Goal: Information Seeking & Learning: Learn about a topic

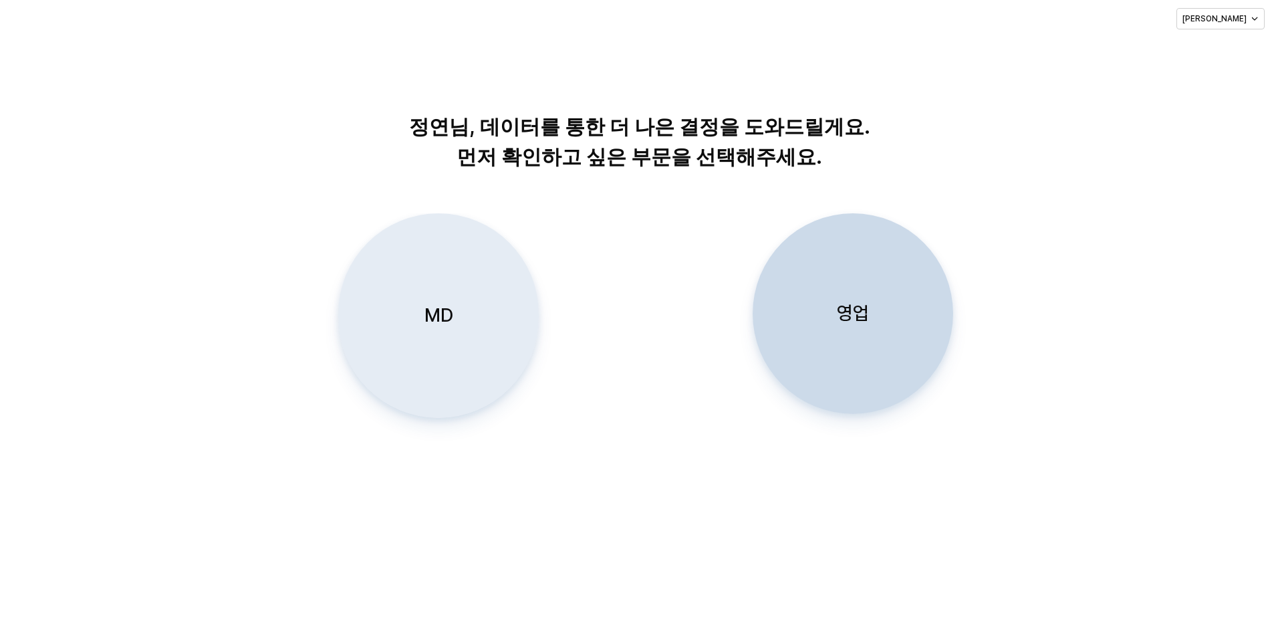
click at [485, 333] on div "MD" at bounding box center [438, 315] width 189 height 203
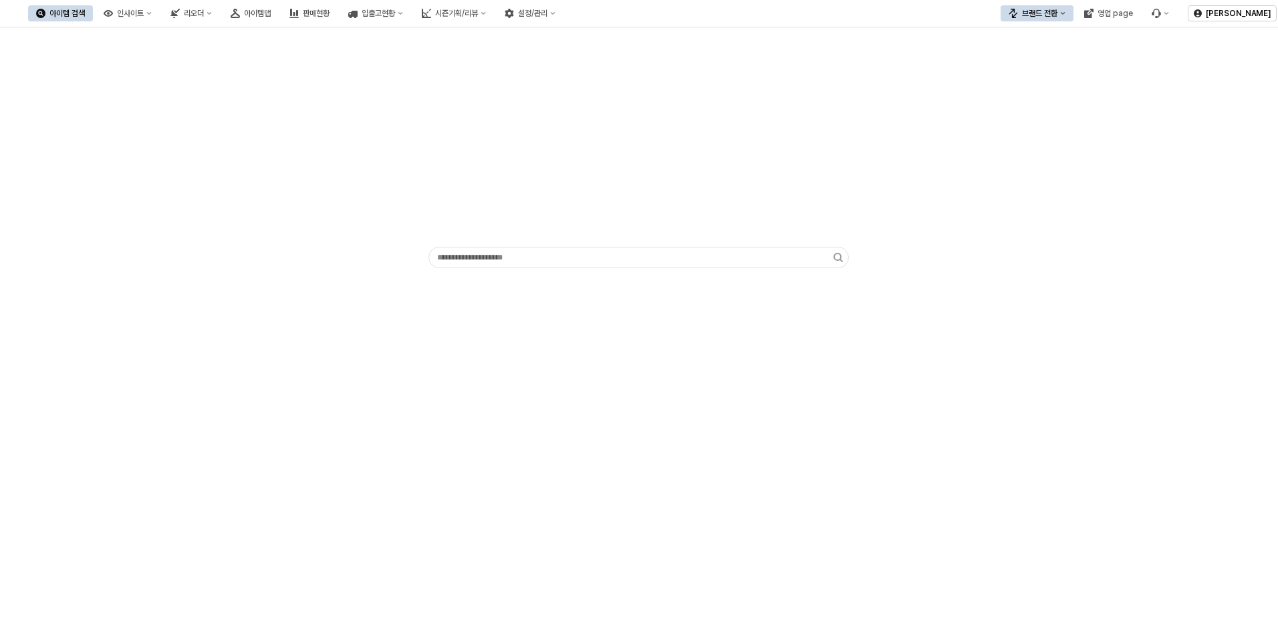
click at [85, 17] on div "아이템 검색" at bounding box center [66, 13] width 35 height 9
click at [144, 11] on div "인사이트" at bounding box center [130, 13] width 27 height 9
click at [211, 112] on div "판매율 - 시즌" at bounding box center [194, 106] width 82 height 13
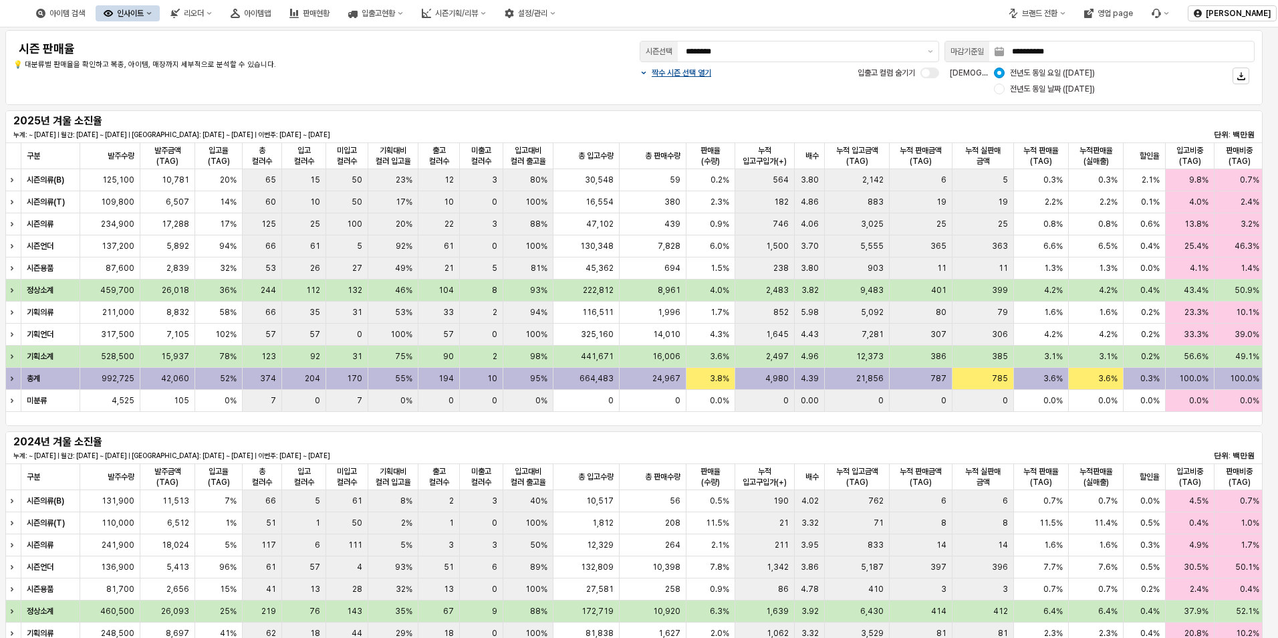
click at [680, 103] on div "**********" at bounding box center [633, 67] width 1257 height 75
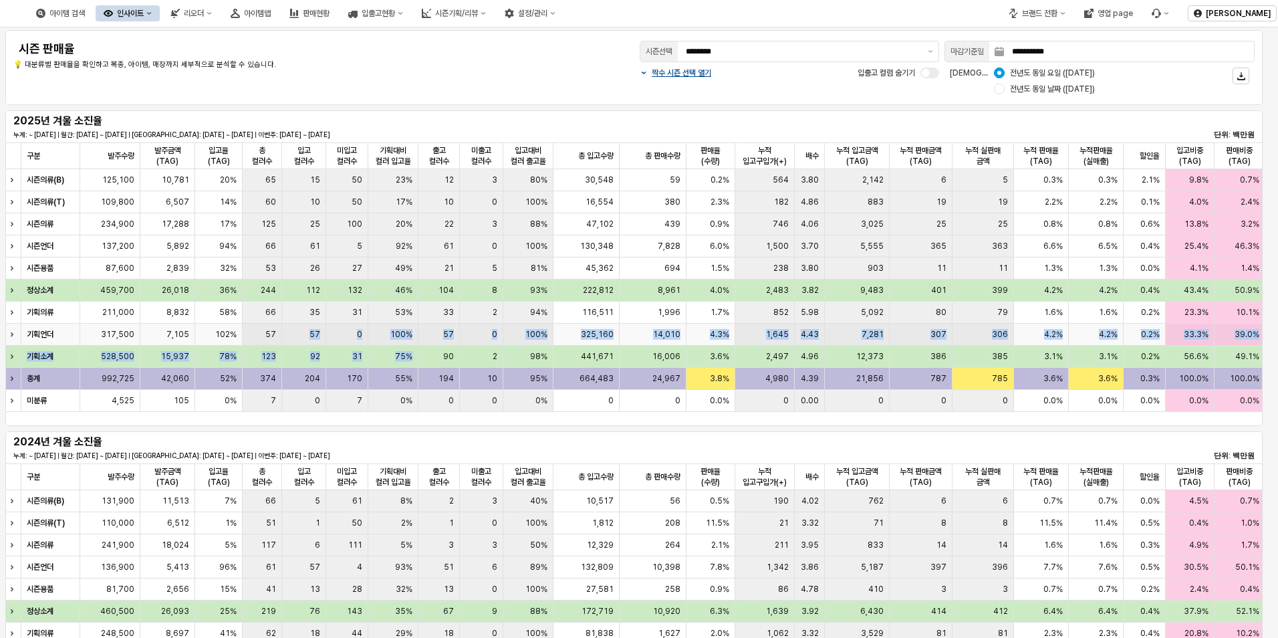
drag, startPoint x: 301, startPoint y: 344, endPoint x: 451, endPoint y: 359, distance: 150.5
click at [451, 359] on div "시즌의류(B) 125,100 10,781 20% 65 15 50 23% 12 3 80% 30,548 59 0.2% 564 3.80 2,142 …" at bounding box center [1030, 290] width 2051 height 243
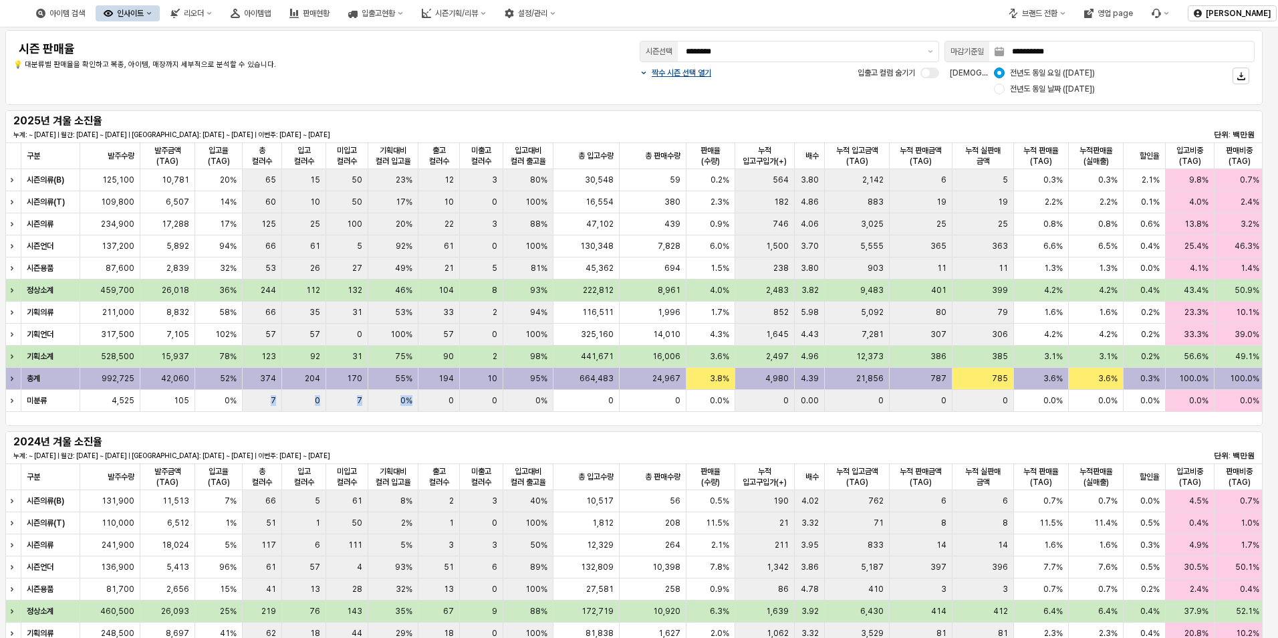
drag, startPoint x: 260, startPoint y: 423, endPoint x: 443, endPoint y: 398, distance: 184.9
click at [443, 398] on div "구분 구분 발주수량 발주수량 발주금액(TAG) 발주금액(TAG) 입고율(TAG) 입고율(TAG) 총 컬러수 총 컬러수 입고 컬러수 입고 컬러수…" at bounding box center [633, 283] width 1257 height 283
click at [8, 185] on div "Expand row" at bounding box center [13, 179] width 17 height 21
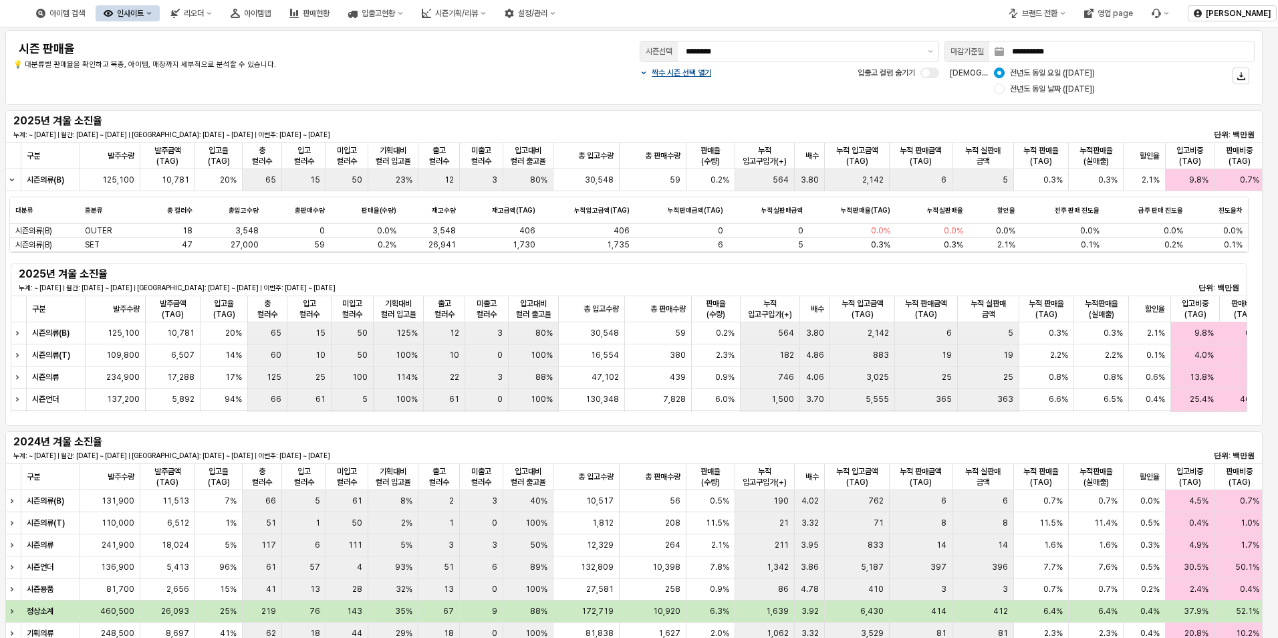
click at [160, 14] on button "인사이트" at bounding box center [128, 13] width 64 height 16
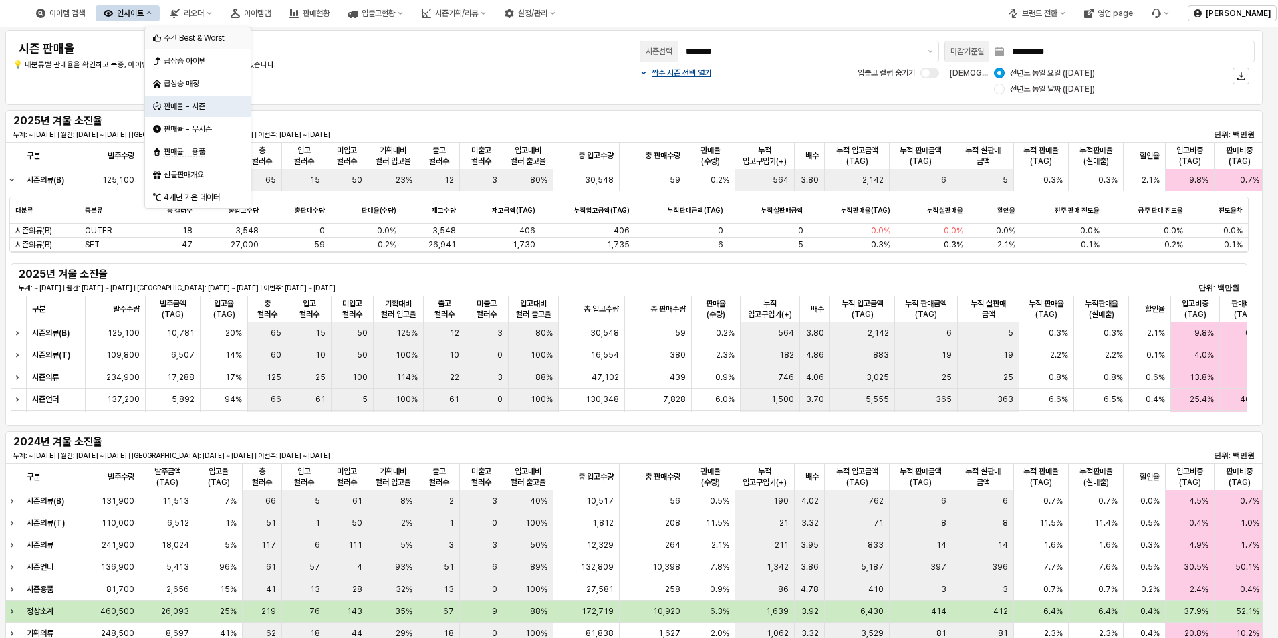
click at [221, 33] on div "주간 Best & Worst" at bounding box center [199, 38] width 71 height 11
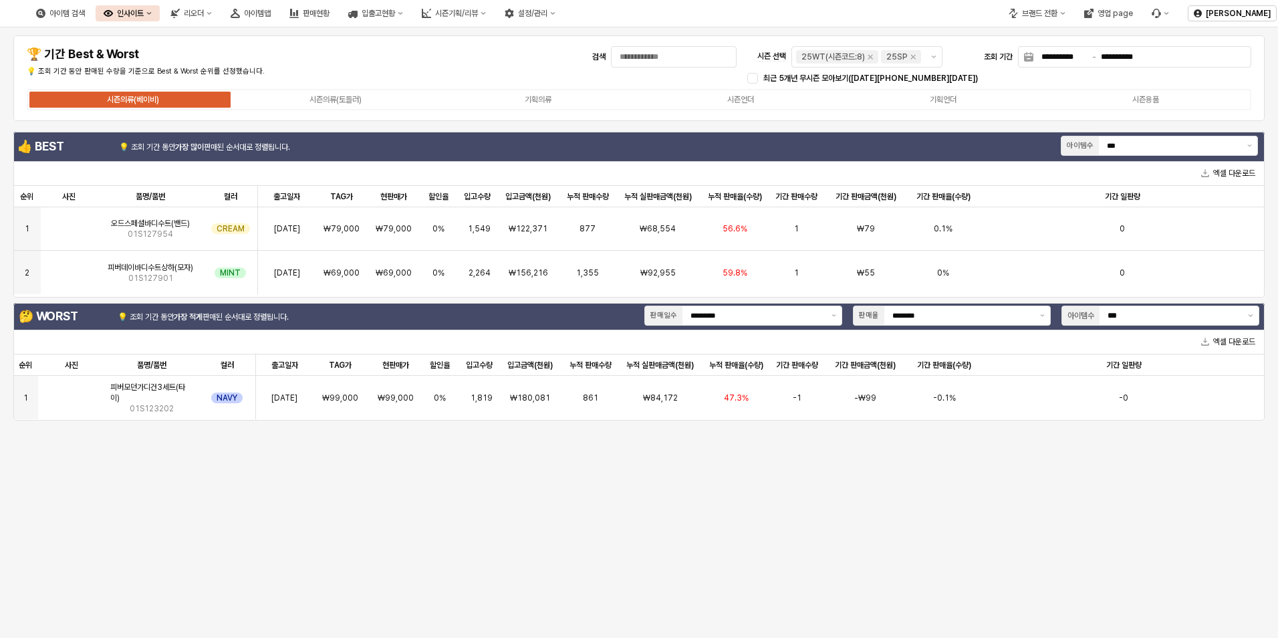
click at [160, 17] on button "인사이트" at bounding box center [128, 13] width 64 height 16
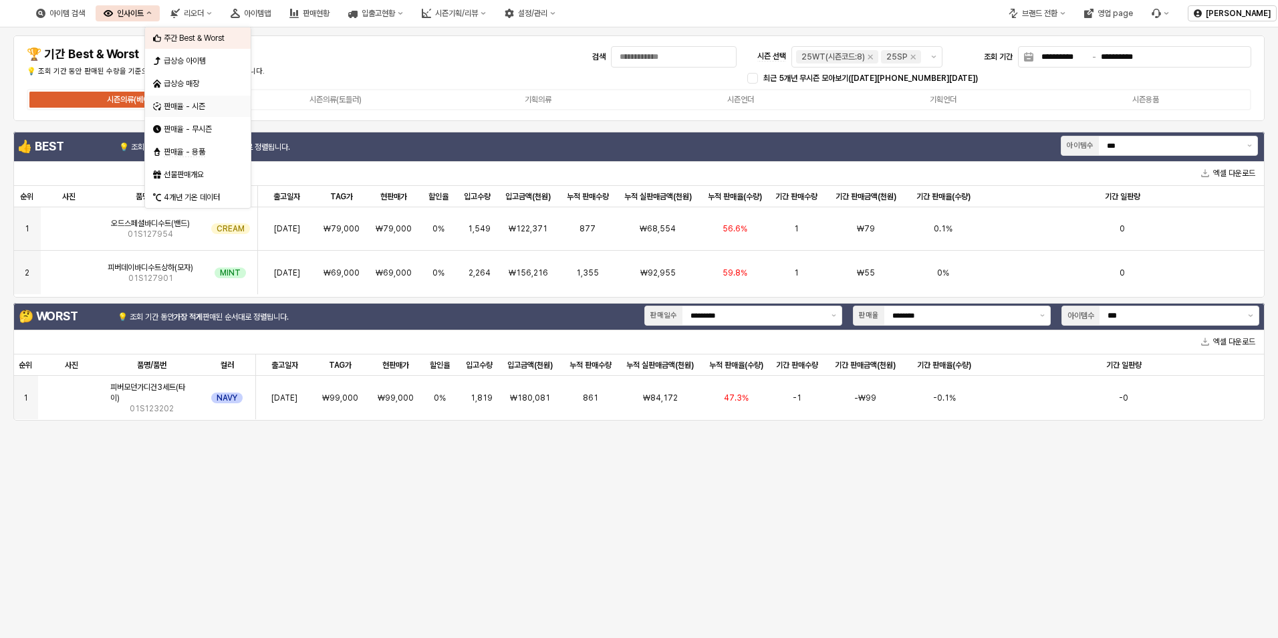
click at [203, 108] on div "판매율 - 시즌" at bounding box center [199, 106] width 71 height 11
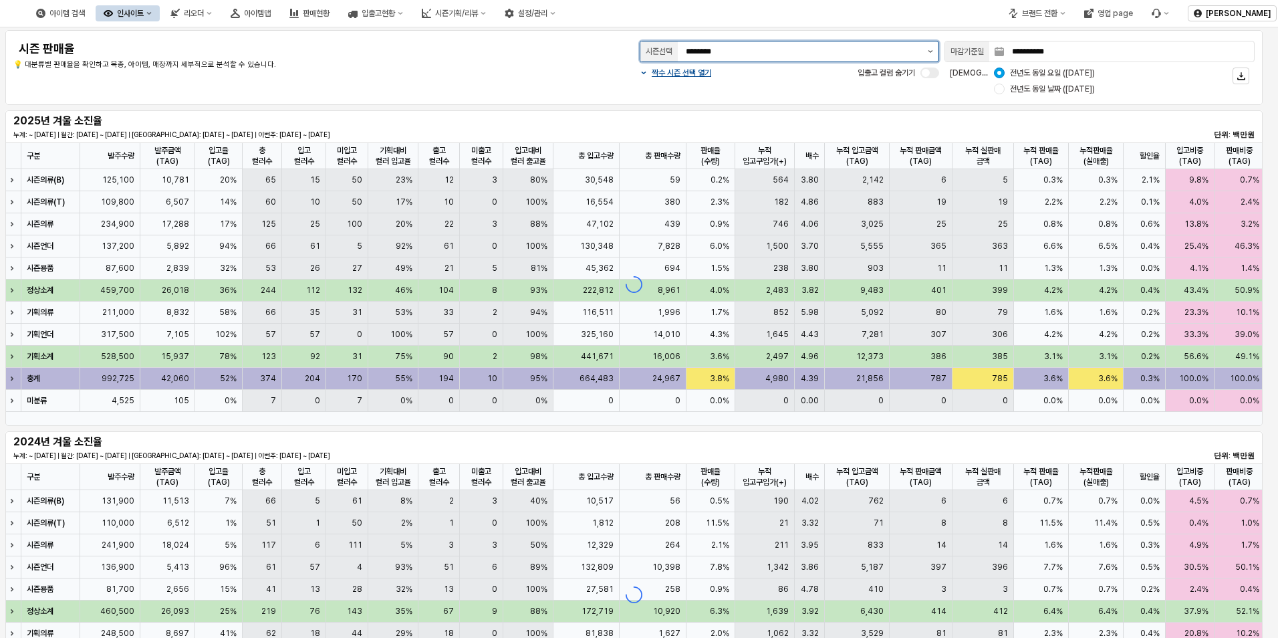
click at [928, 49] on button "제안 사항 표시" at bounding box center [930, 51] width 16 height 20
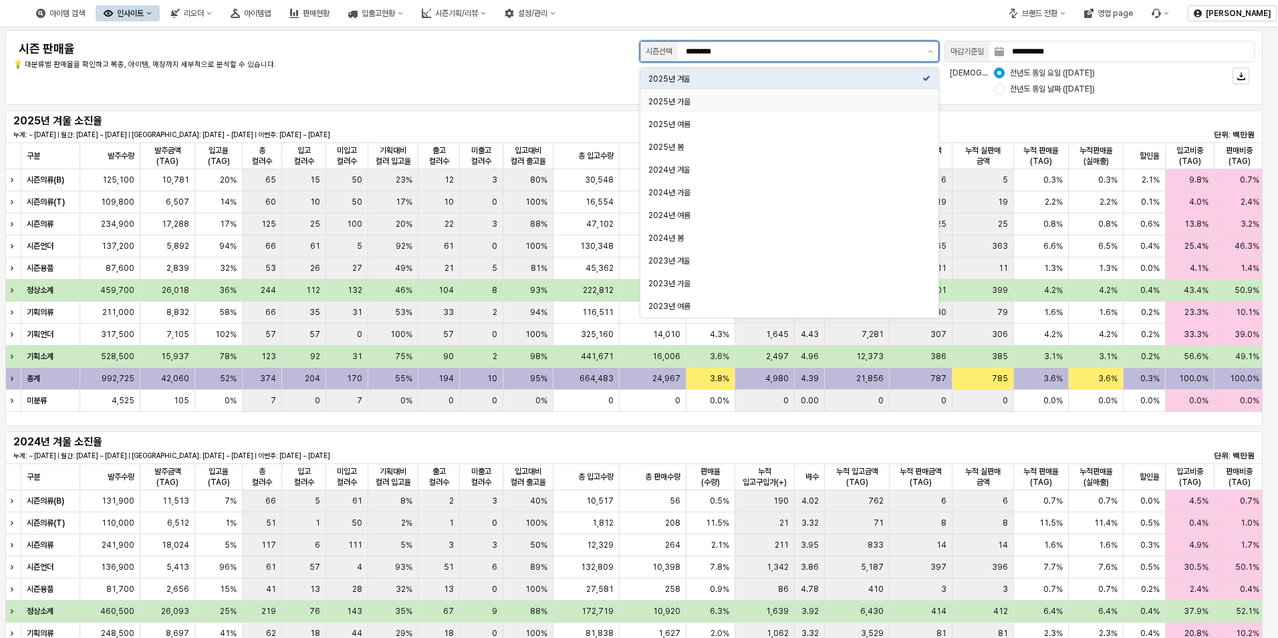
click at [711, 101] on div "2025년 가을" at bounding box center [785, 101] width 274 height 11
type input "********"
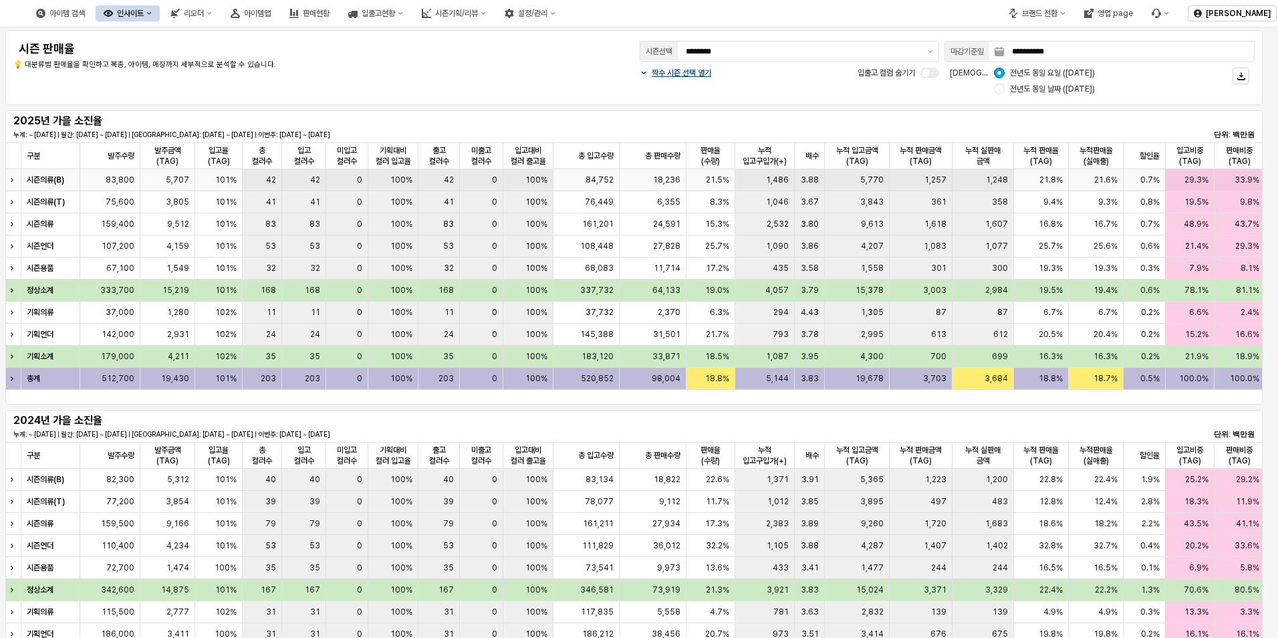
click at [12, 181] on icon "Expand row" at bounding box center [11, 179] width 1 height 3
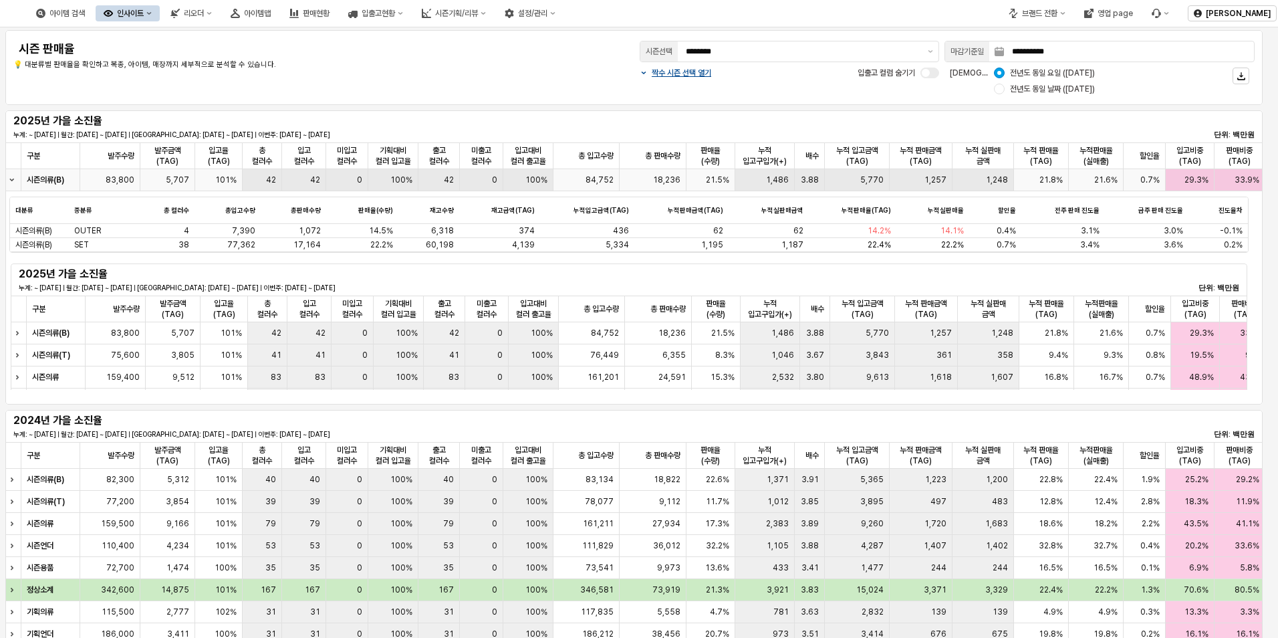
click at [12, 180] on icon "Collapse row" at bounding box center [11, 179] width 3 height 1
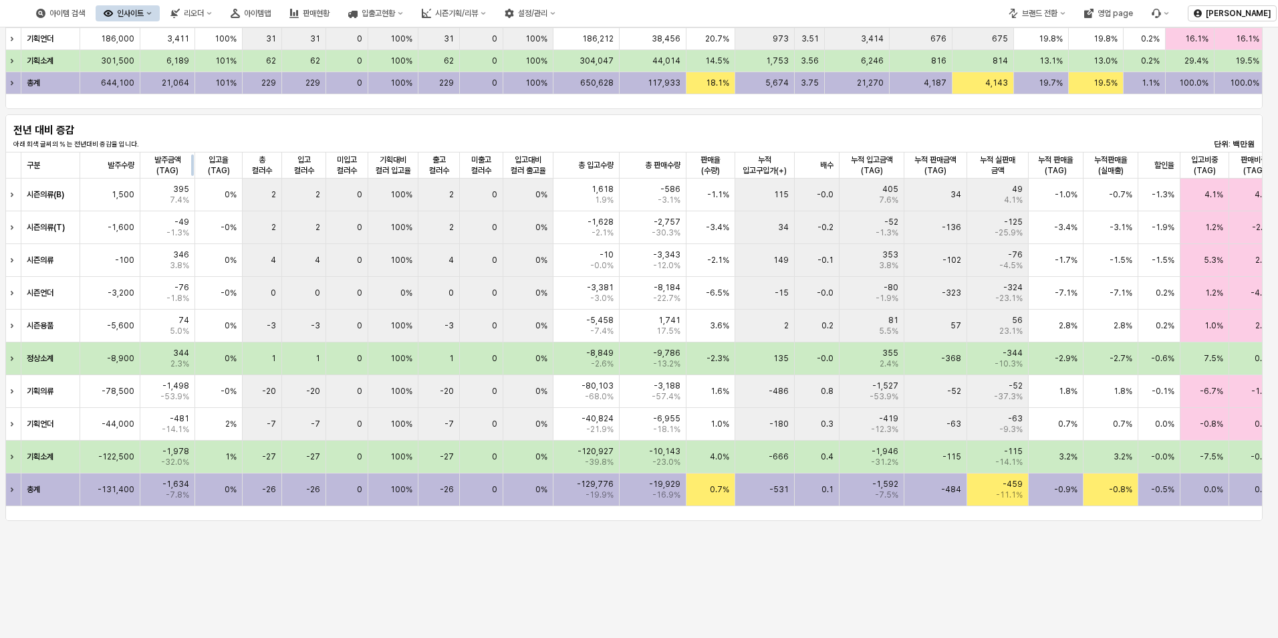
scroll to position [638, 0]
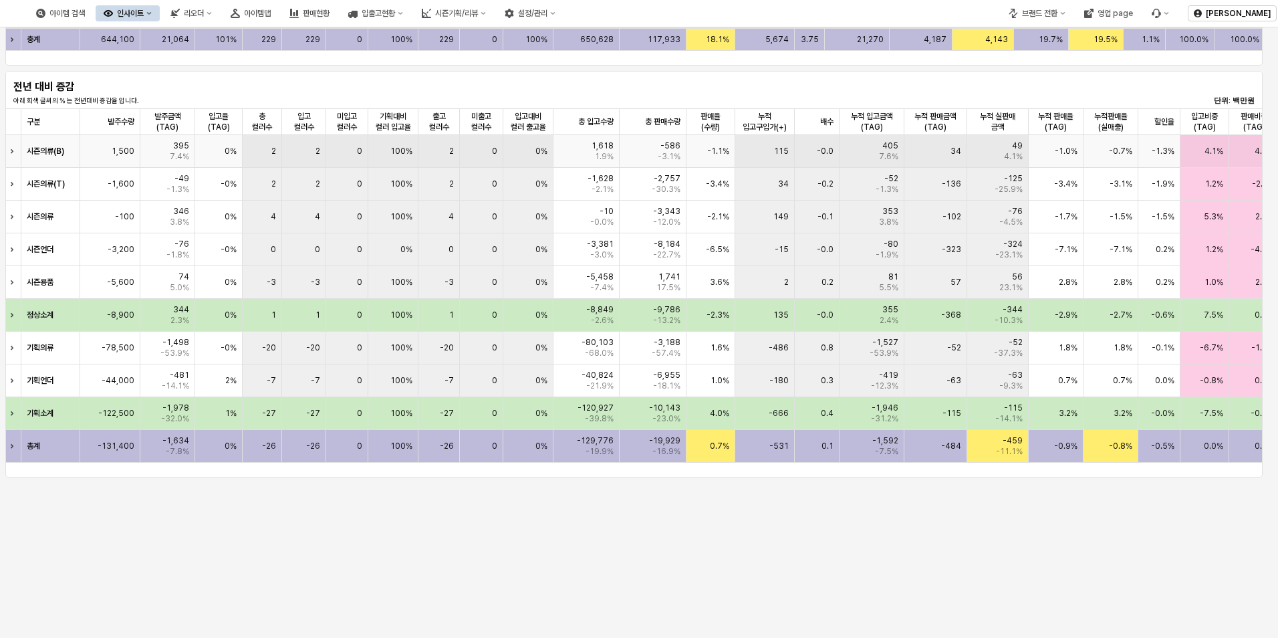
click at [9, 150] on icon "Expand row" at bounding box center [11, 150] width 5 height 5
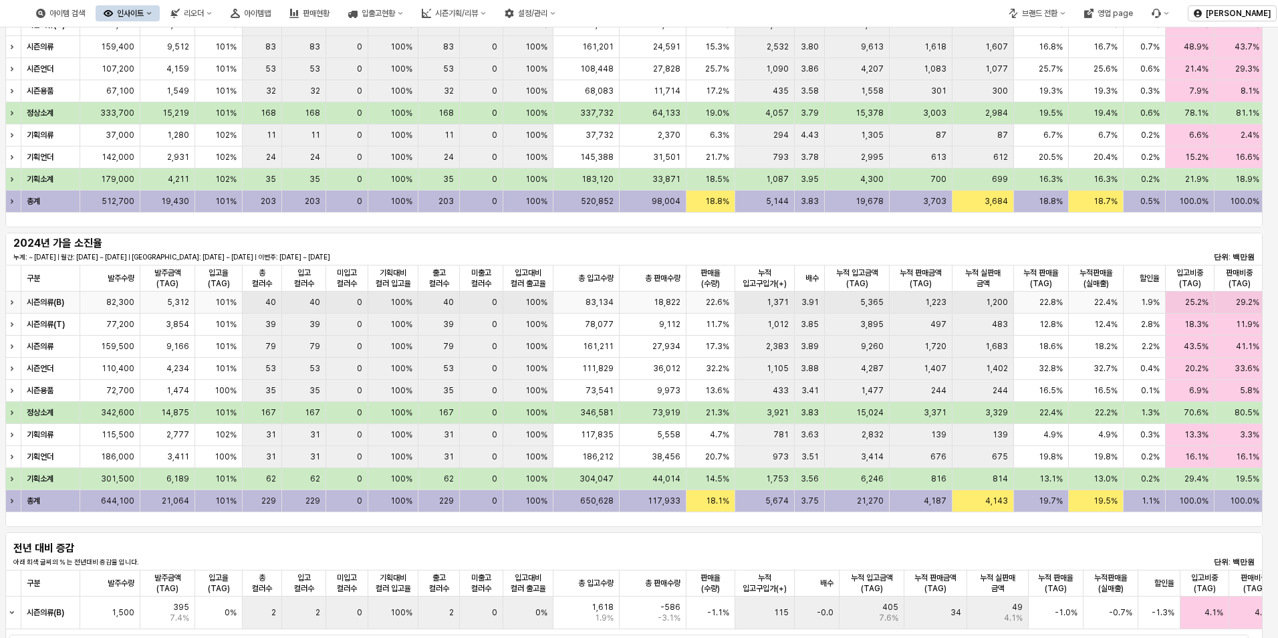
scroll to position [37, 0]
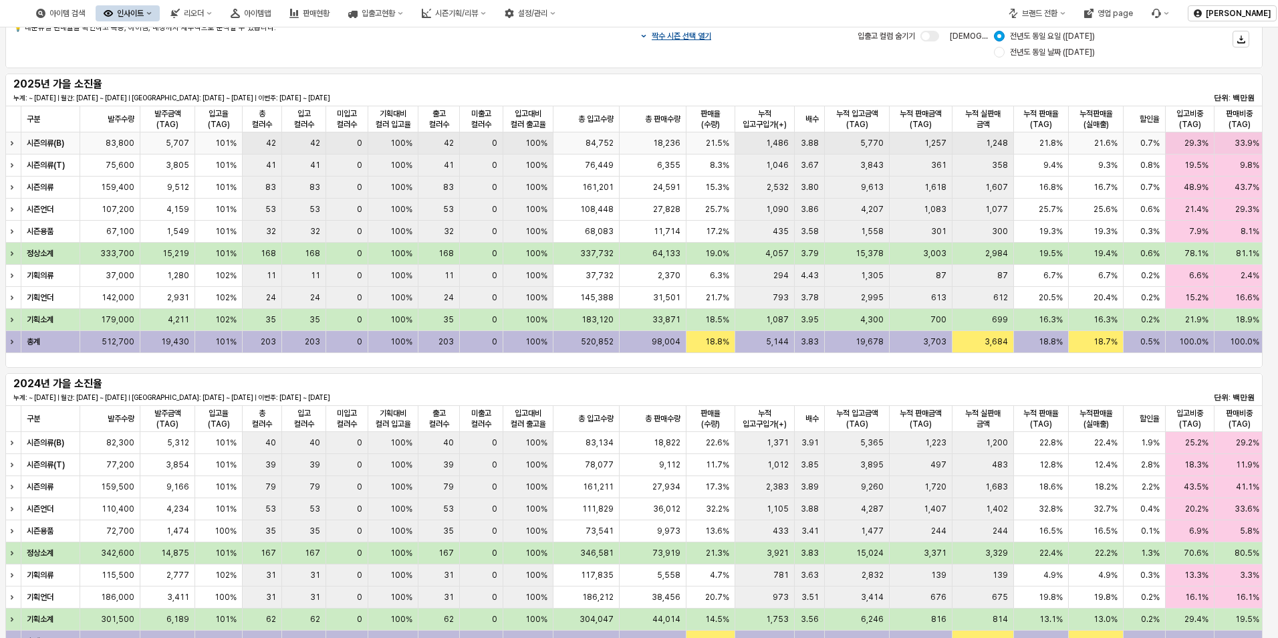
click at [48, 144] on strong "시즌의류(B)" at bounding box center [45, 142] width 37 height 9
click at [8, 147] on div "Expand row" at bounding box center [13, 142] width 17 height 21
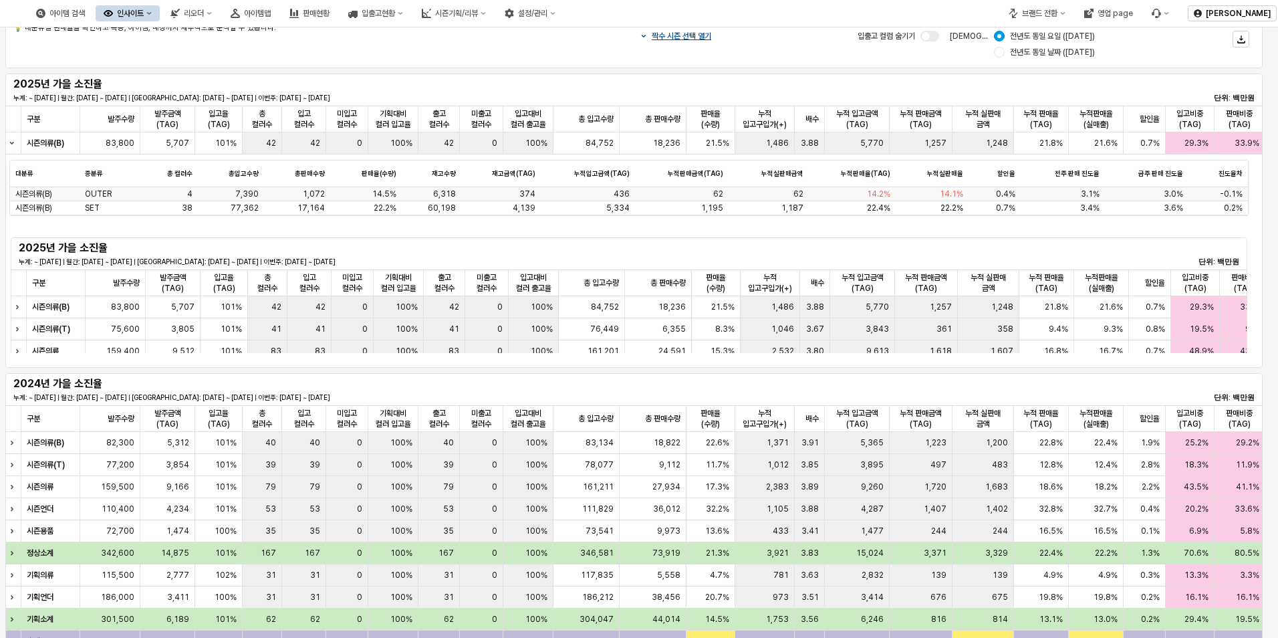
click at [40, 195] on span "시즌의류(B)" at bounding box center [33, 194] width 37 height 11
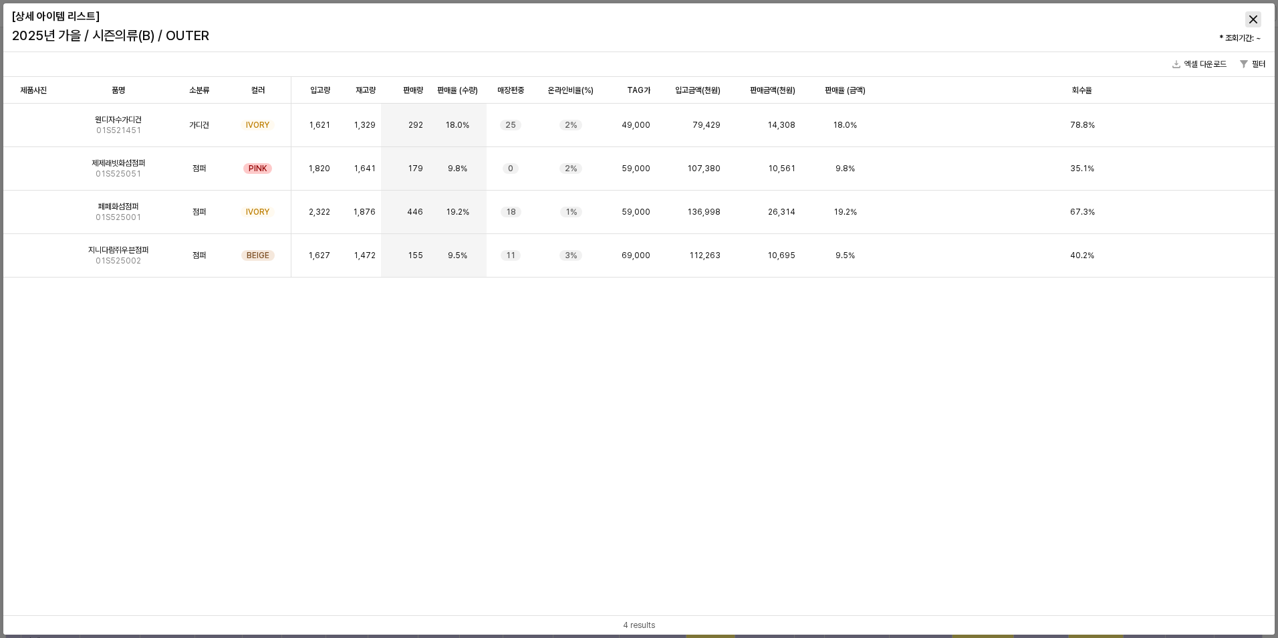
click at [1250, 13] on div "Close" at bounding box center [1253, 19] width 15 height 15
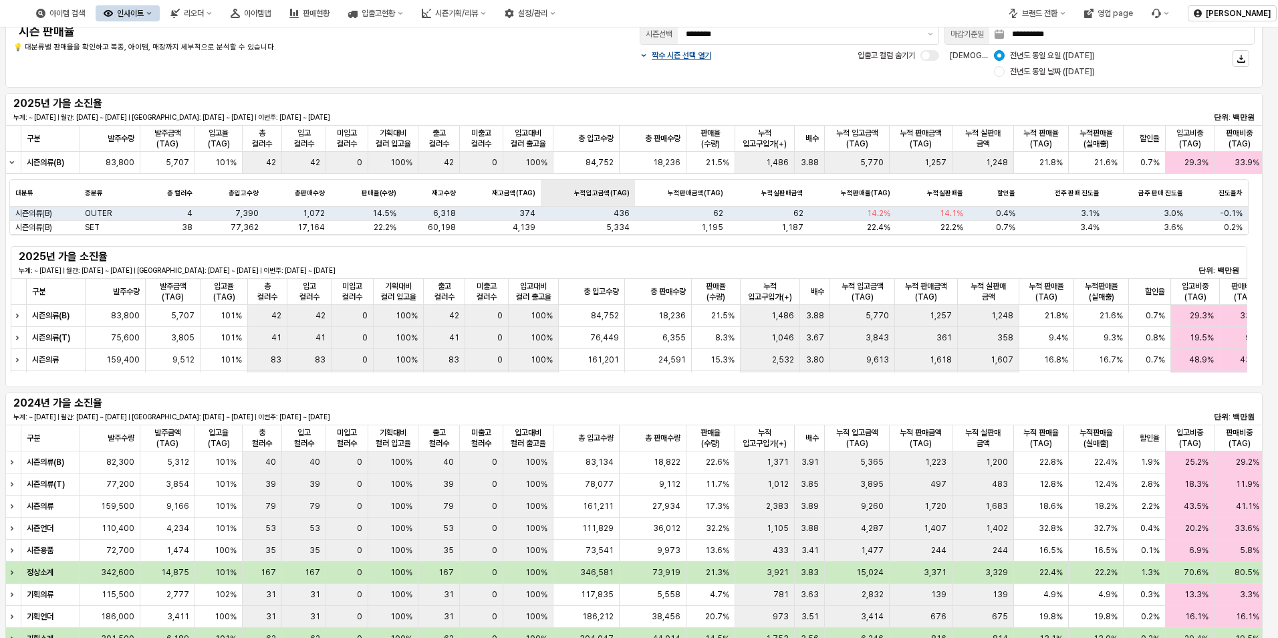
scroll to position [0, 0]
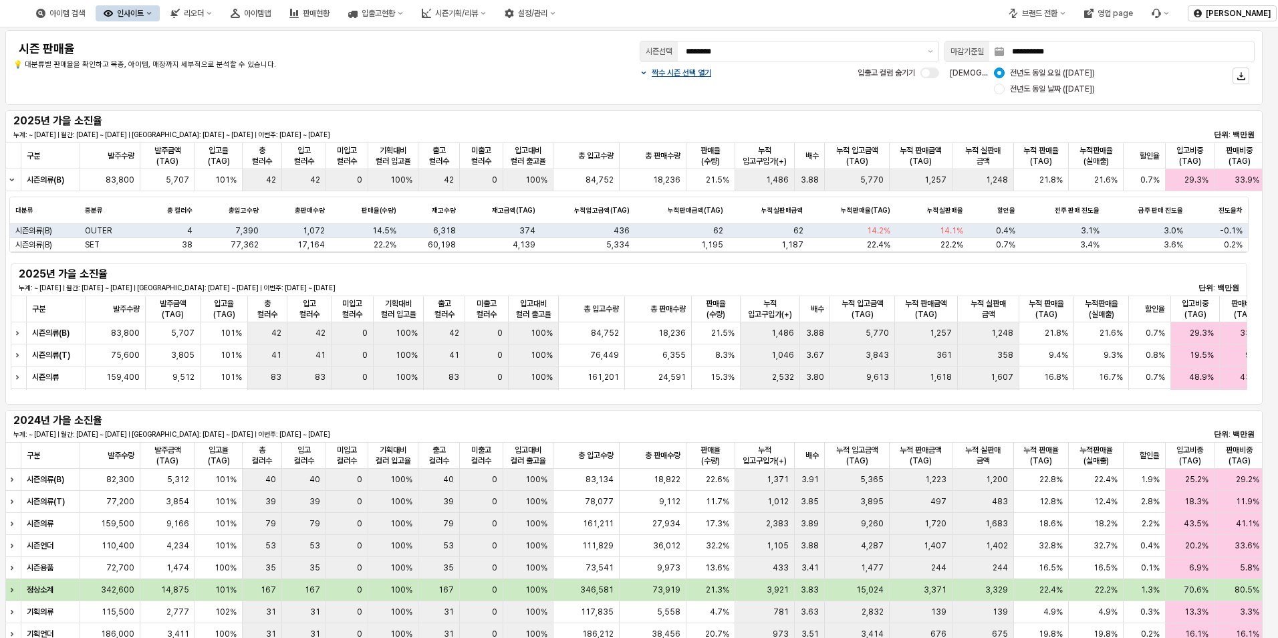
click at [144, 10] on div "인사이트" at bounding box center [130, 13] width 27 height 9
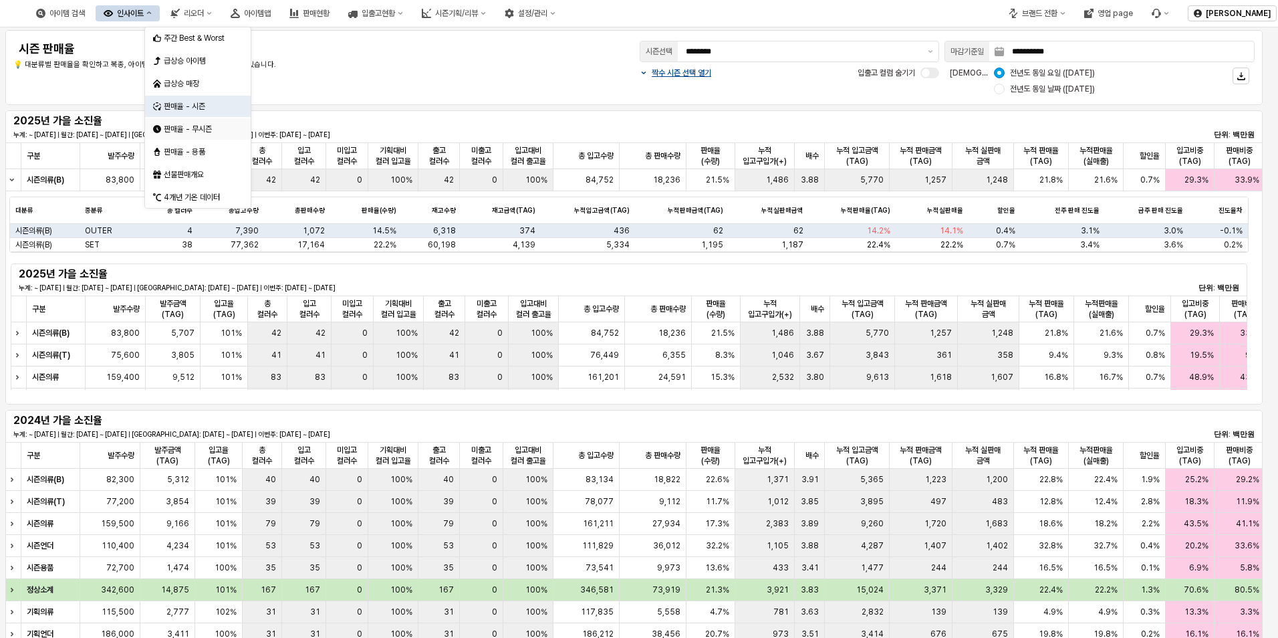
click at [194, 131] on div "판매율 - 무시즌" at bounding box center [199, 129] width 71 height 11
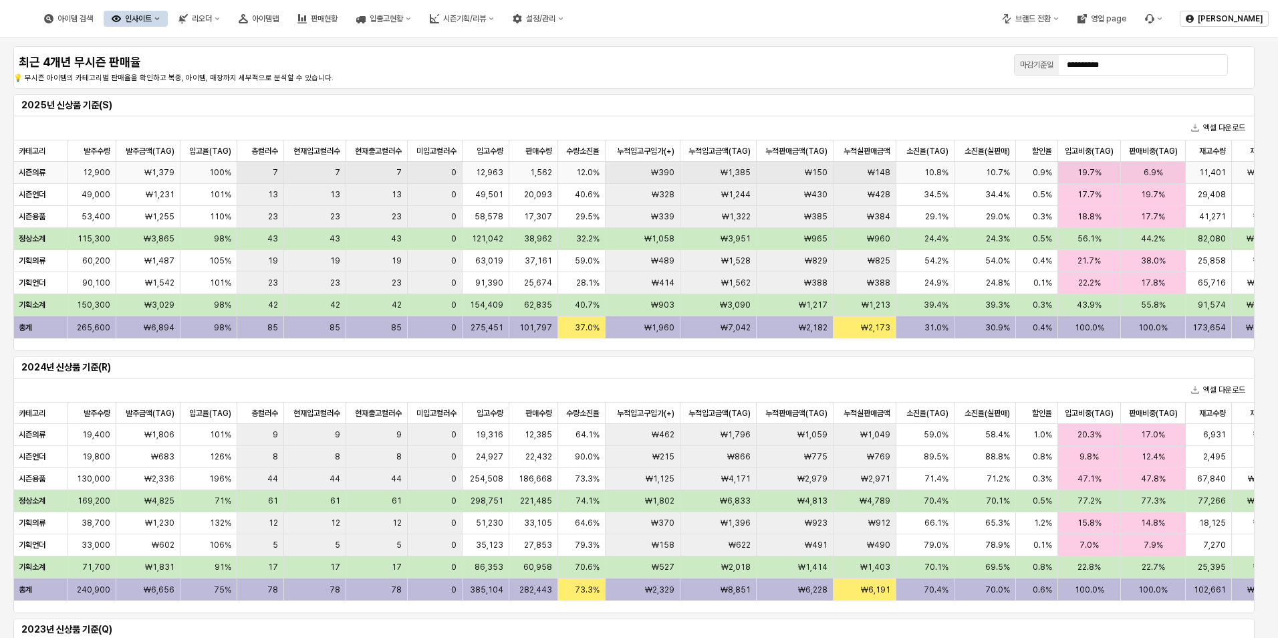
click at [40, 174] on strong "시즌의류" at bounding box center [32, 172] width 27 height 9
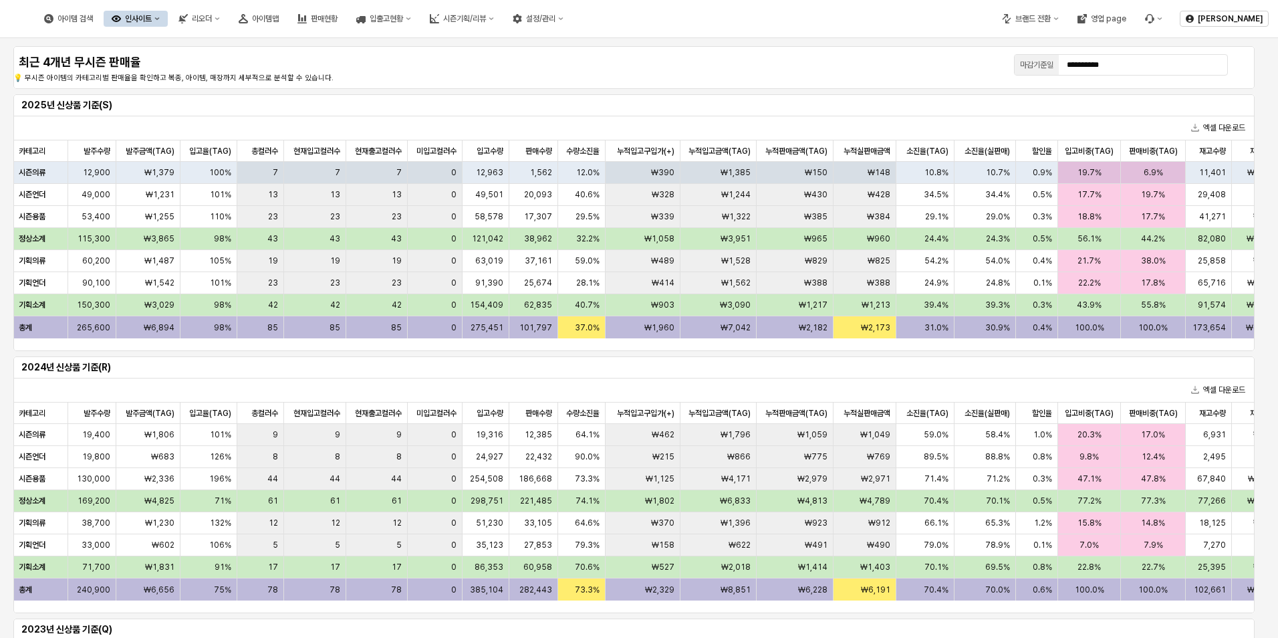
click at [29, 166] on div "시즌의류" at bounding box center [40, 173] width 55 height 22
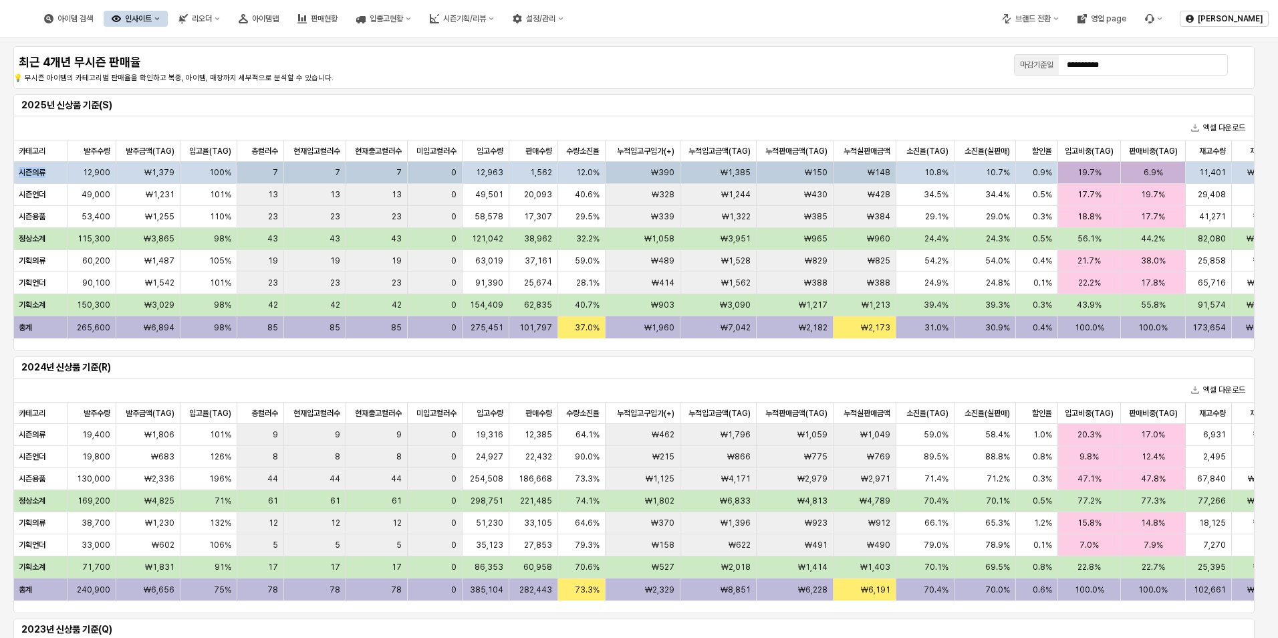
click at [29, 167] on p "시즌의류" at bounding box center [32, 172] width 27 height 12
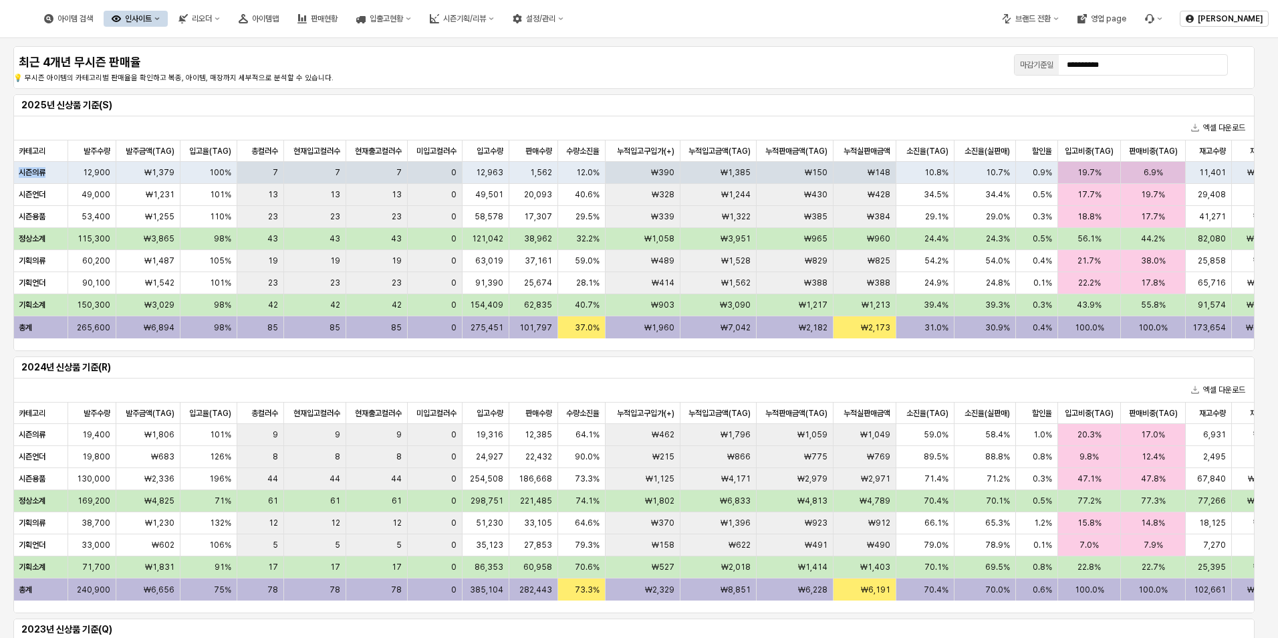
click at [152, 15] on div "인사이트" at bounding box center [138, 18] width 27 height 9
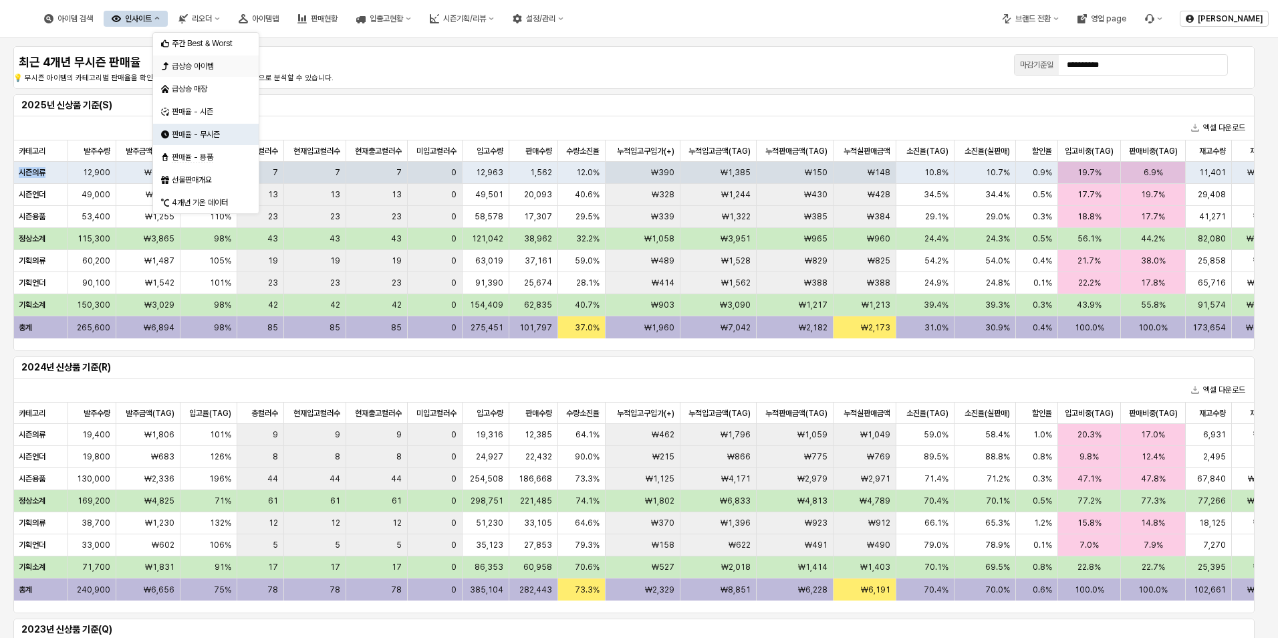
click at [218, 70] on div "급상승 아이템" at bounding box center [207, 66] width 71 height 11
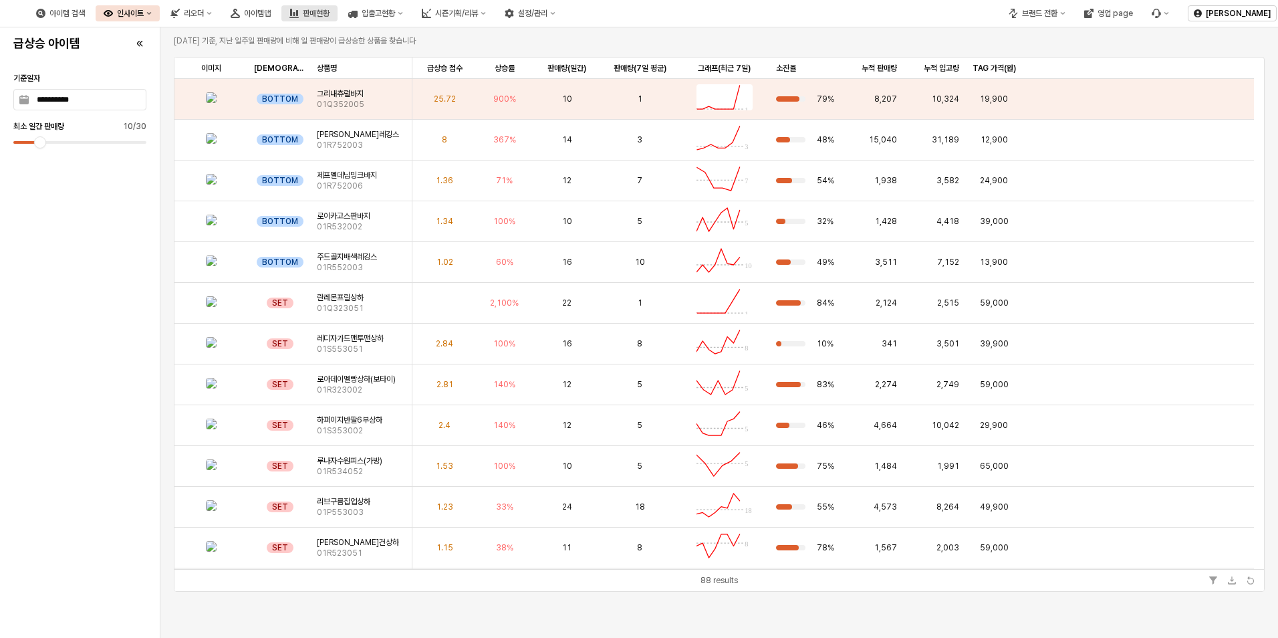
click at [338, 15] on button "판매현황" at bounding box center [309, 13] width 56 height 16
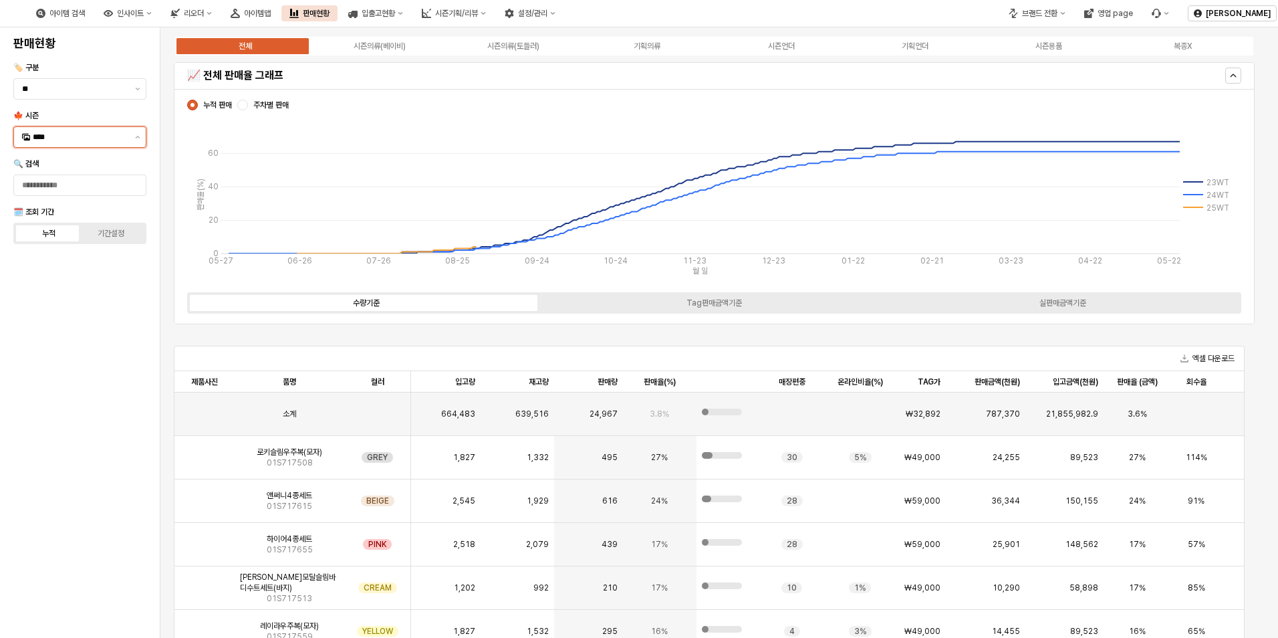
click at [100, 134] on input "****" at bounding box center [80, 136] width 94 height 13
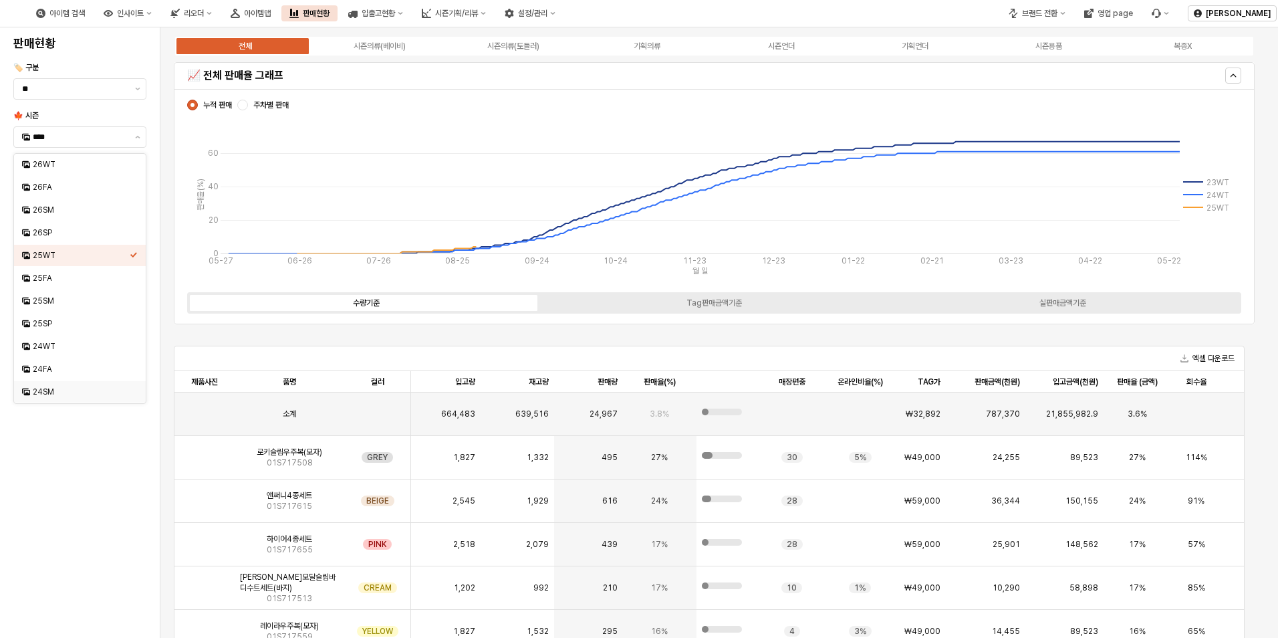
click at [41, 509] on div "판매현황 🏷️ 구분 ** 🍁 시즌 **** 🔍 검색 🗓️ 조회 기간 누적 기간설정" at bounding box center [80, 333] width 144 height 600
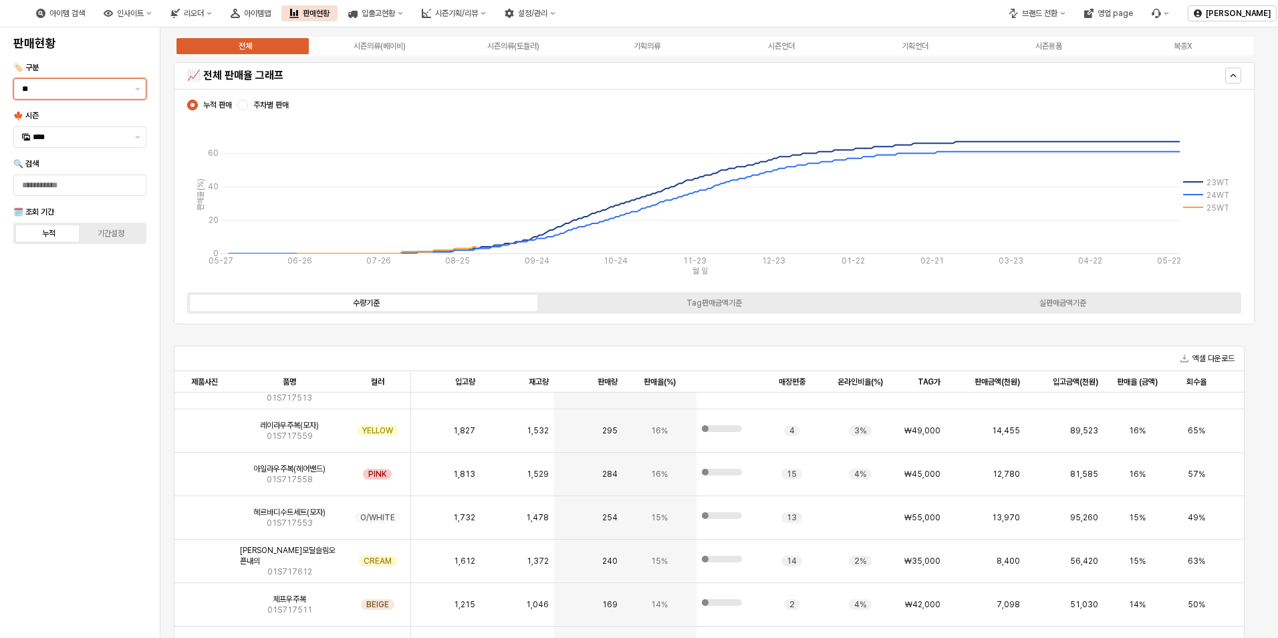
click at [67, 93] on input "**" at bounding box center [74, 88] width 105 height 13
click at [31, 338] on div "판매현황 🏷️ 구분 ** 🍁 시즌 **** 🔍 검색 🗓️ 조회 기간 누적 기간설정" at bounding box center [80, 333] width 144 height 600
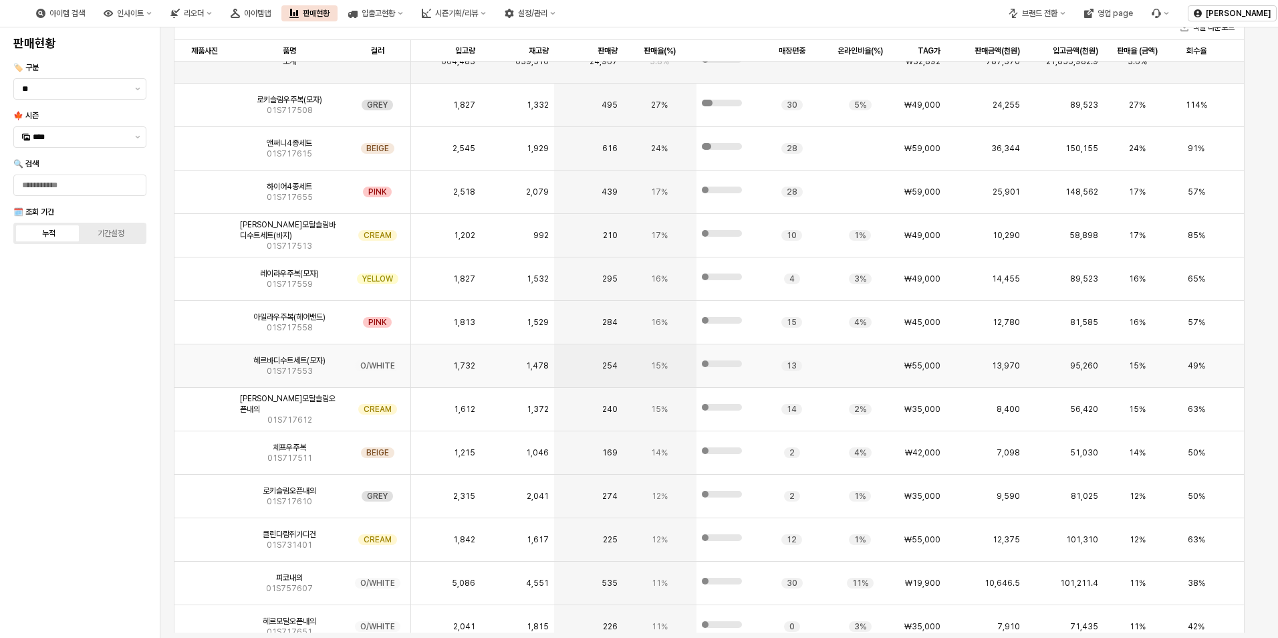
scroll to position [0, 0]
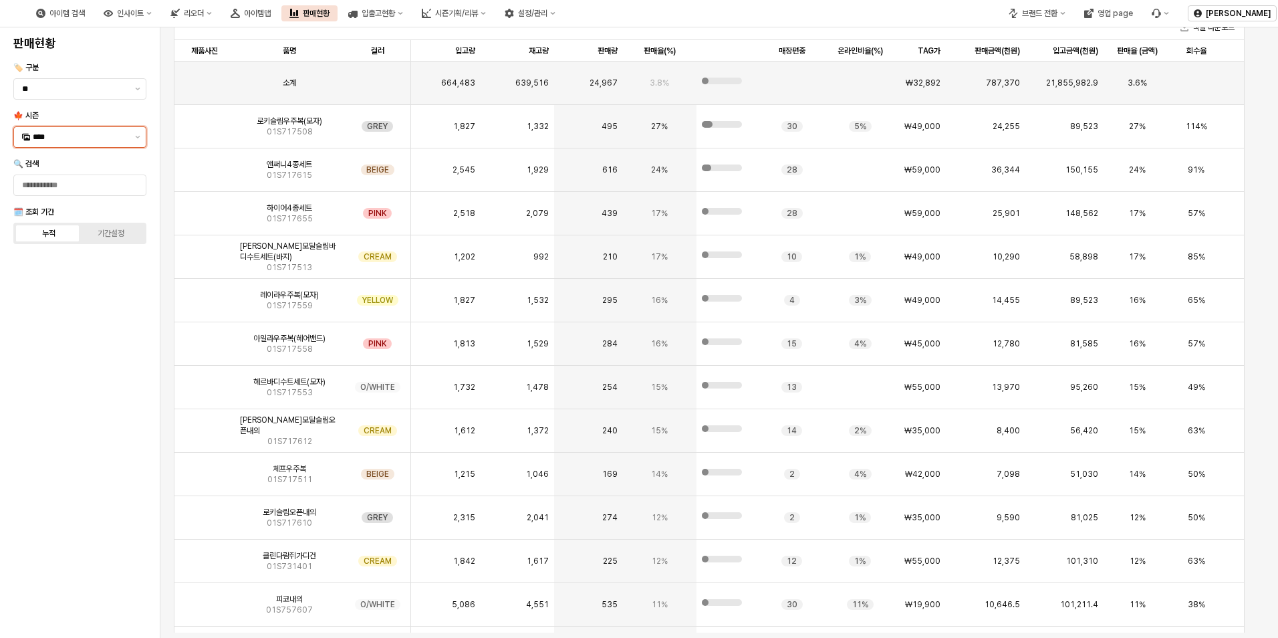
click at [79, 134] on input "****" at bounding box center [80, 136] width 94 height 13
click at [74, 282] on div "25FA" at bounding box center [81, 278] width 97 height 11
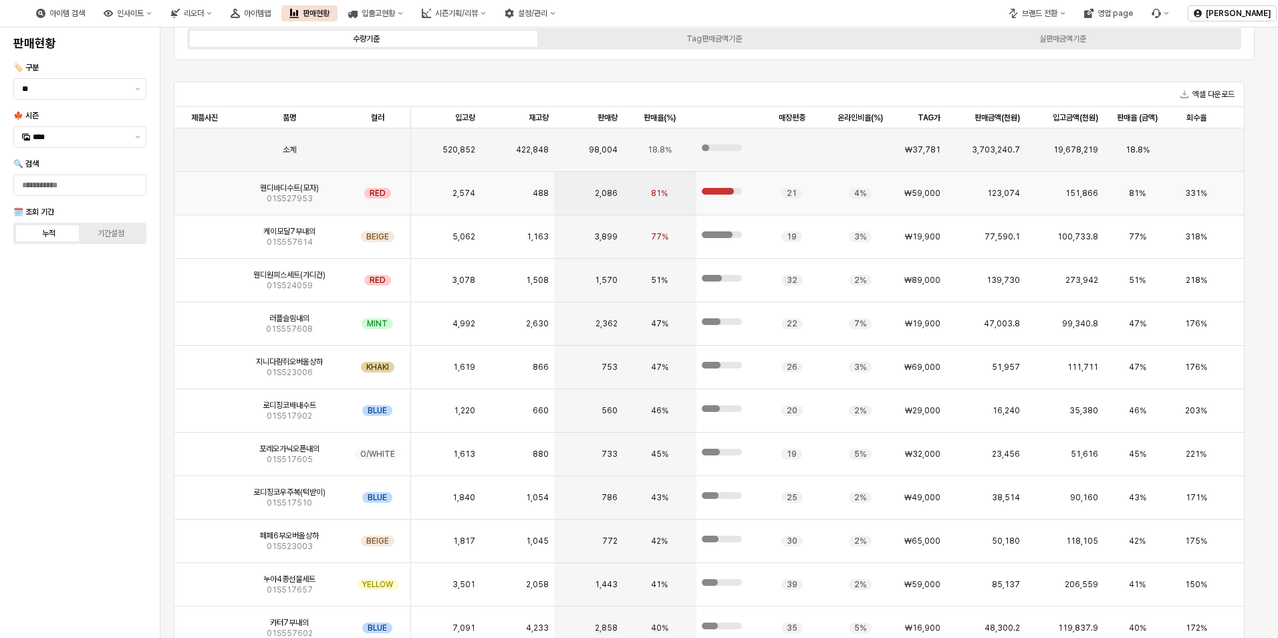
click at [205, 188] on img "App Frame" at bounding box center [205, 188] width 0 height 0
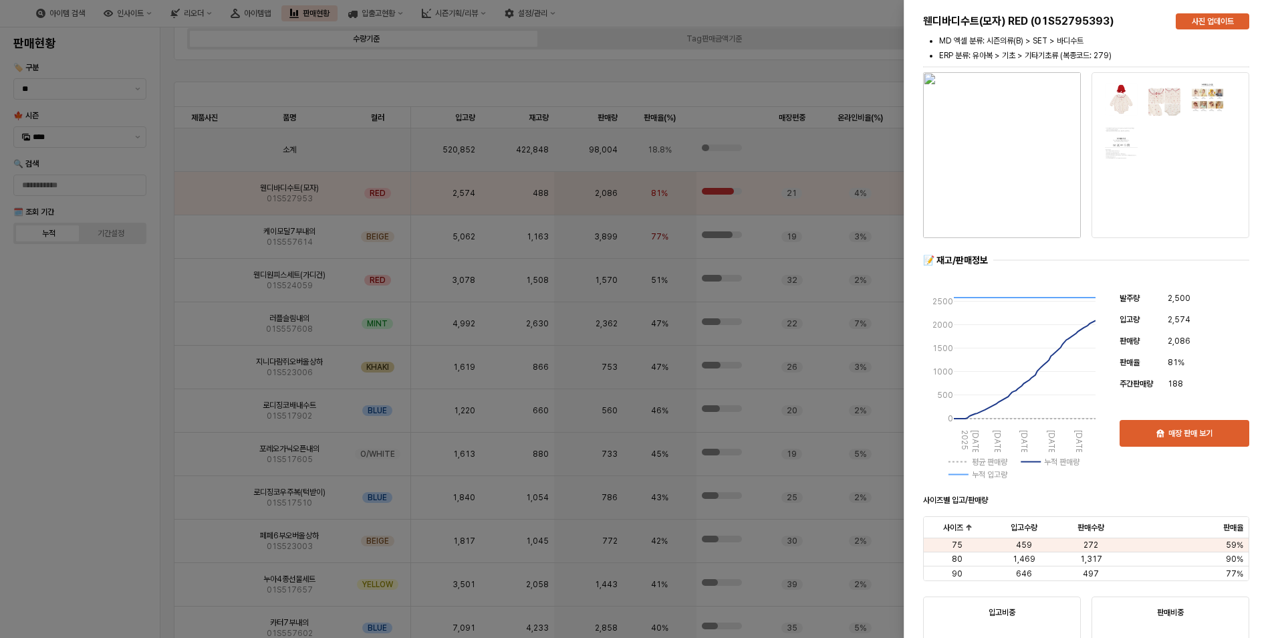
click at [765, 168] on div at bounding box center [639, 319] width 1278 height 638
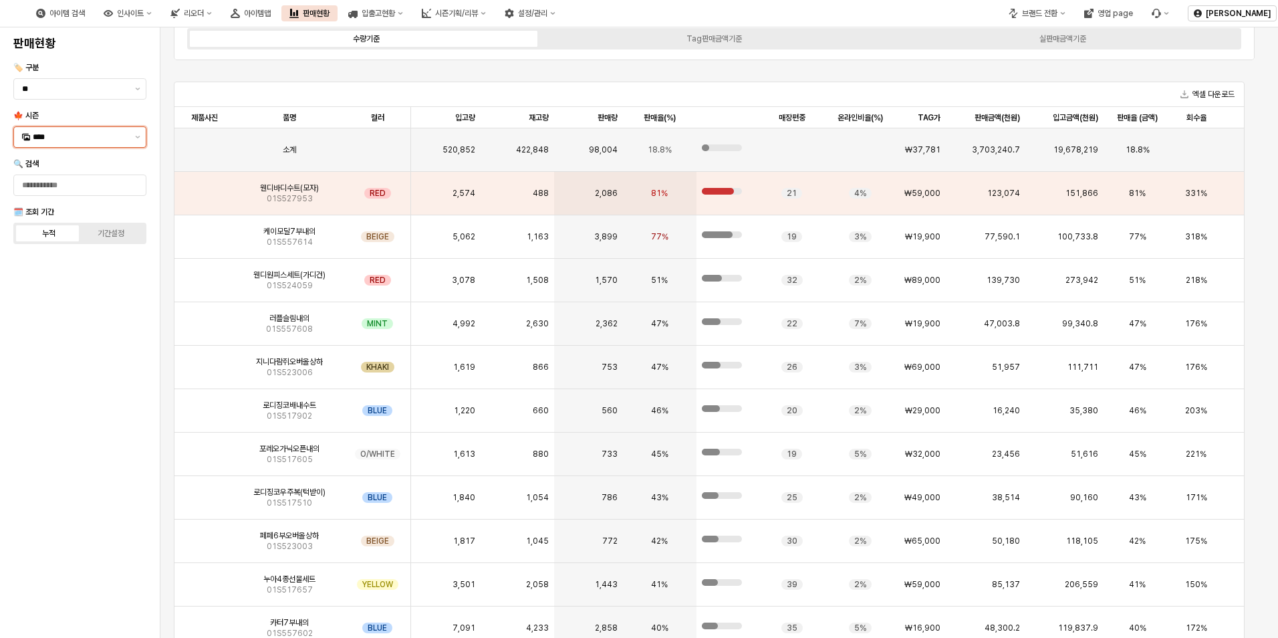
click at [89, 137] on input "****" at bounding box center [80, 136] width 94 height 13
click at [57, 298] on div "25SM" at bounding box center [81, 300] width 97 height 11
type input "****"
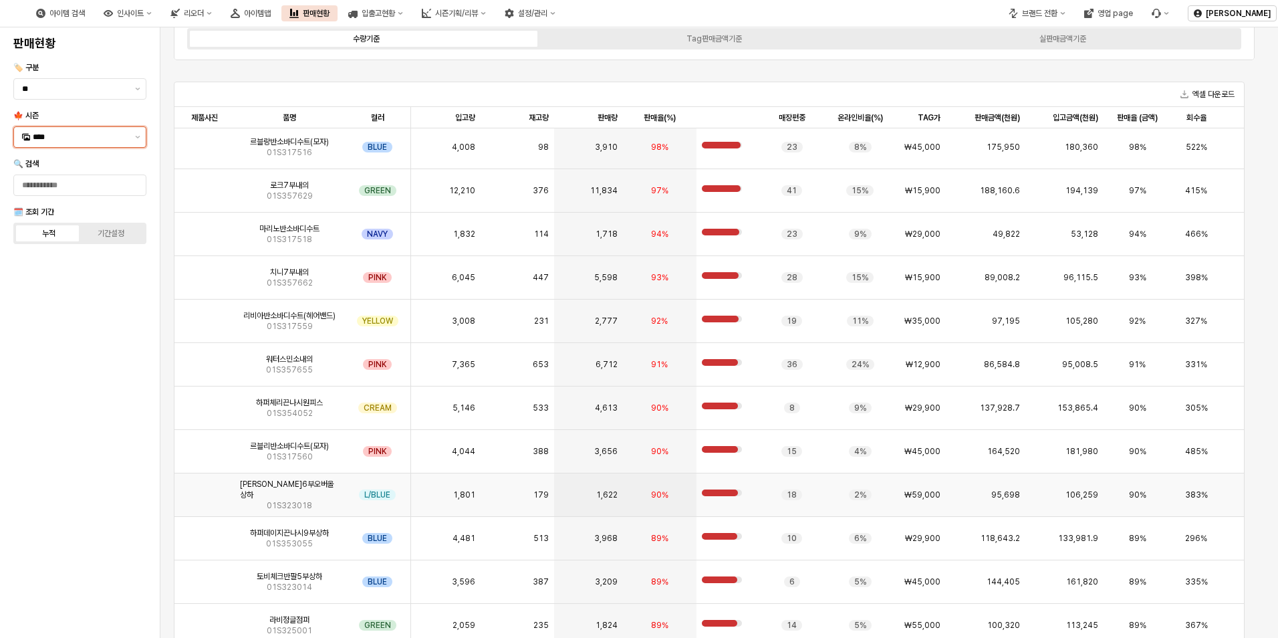
scroll to position [67, 0]
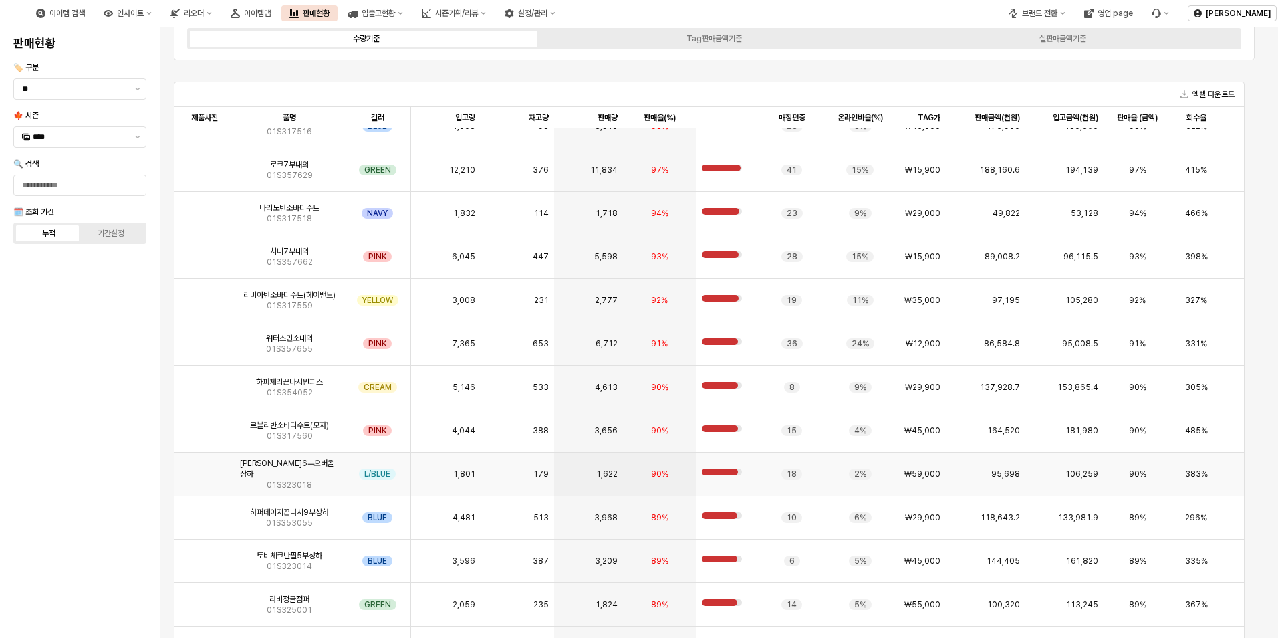
click at [205, 469] on img "App Frame" at bounding box center [205, 469] width 0 height 0
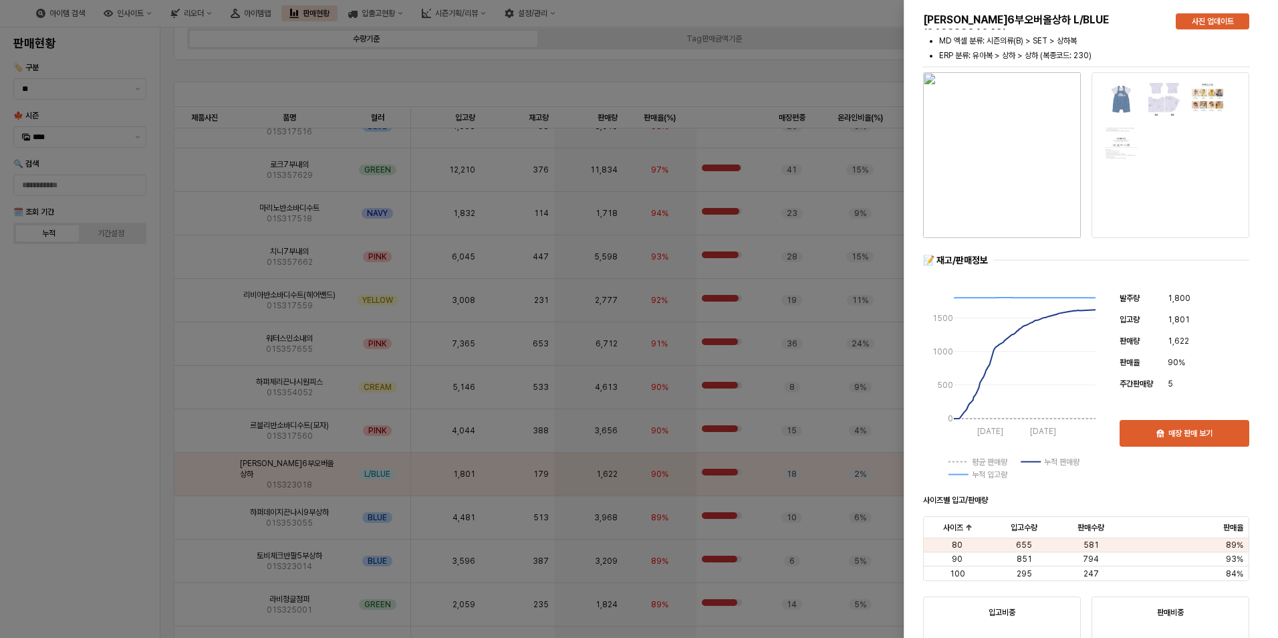
click at [1018, 136] on img "button" at bounding box center [1002, 155] width 158 height 166
click at [532, 237] on div at bounding box center [639, 319] width 1278 height 638
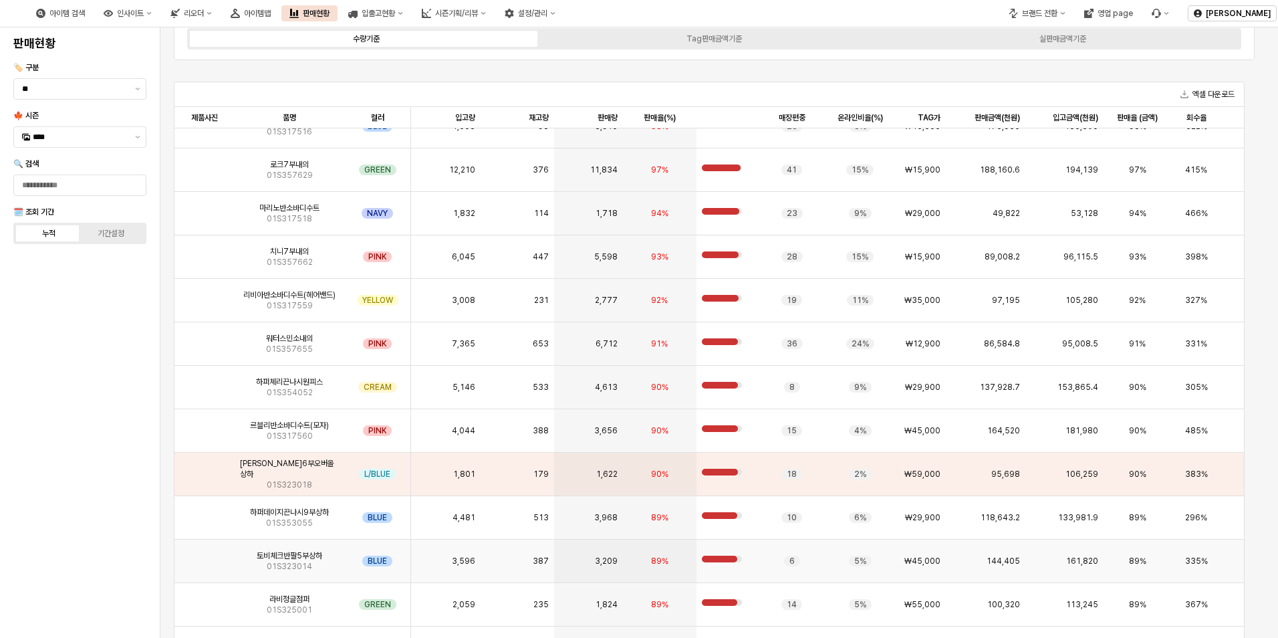
drag, startPoint x: 302, startPoint y: 566, endPoint x: 276, endPoint y: 570, distance: 26.5
click at [301, 566] on span "01S323014" at bounding box center [289, 566] width 45 height 11
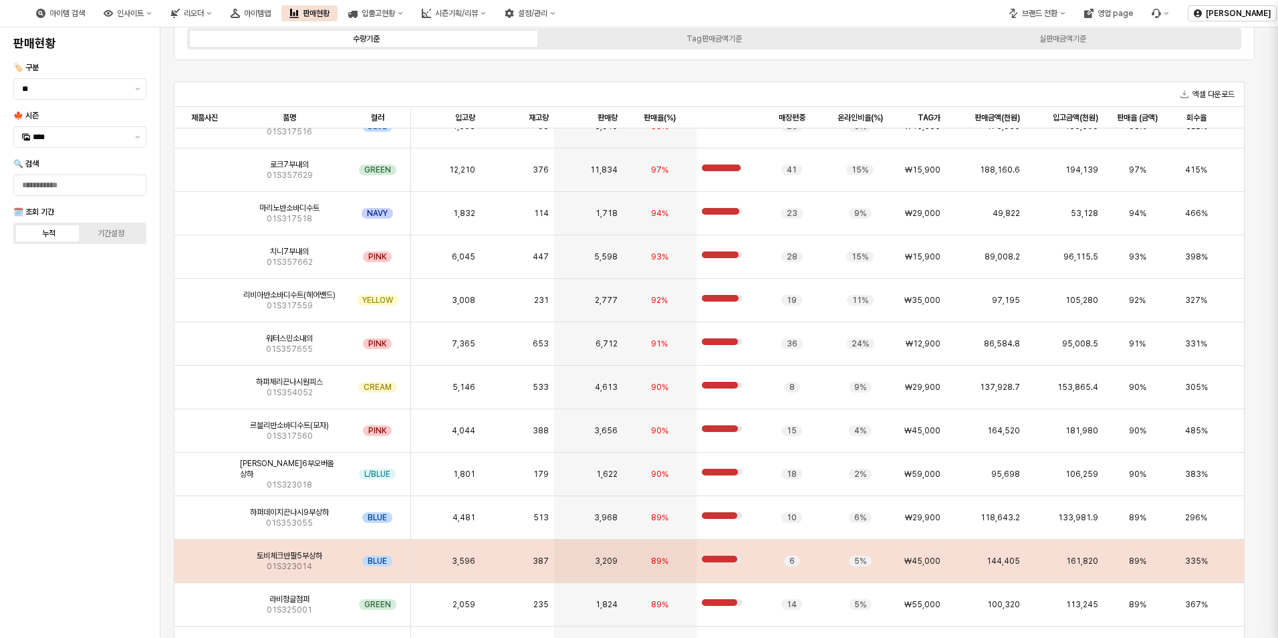
click at [207, 568] on div at bounding box center [639, 319] width 1278 height 638
click at [205, 555] on img "App Frame" at bounding box center [205, 555] width 0 height 0
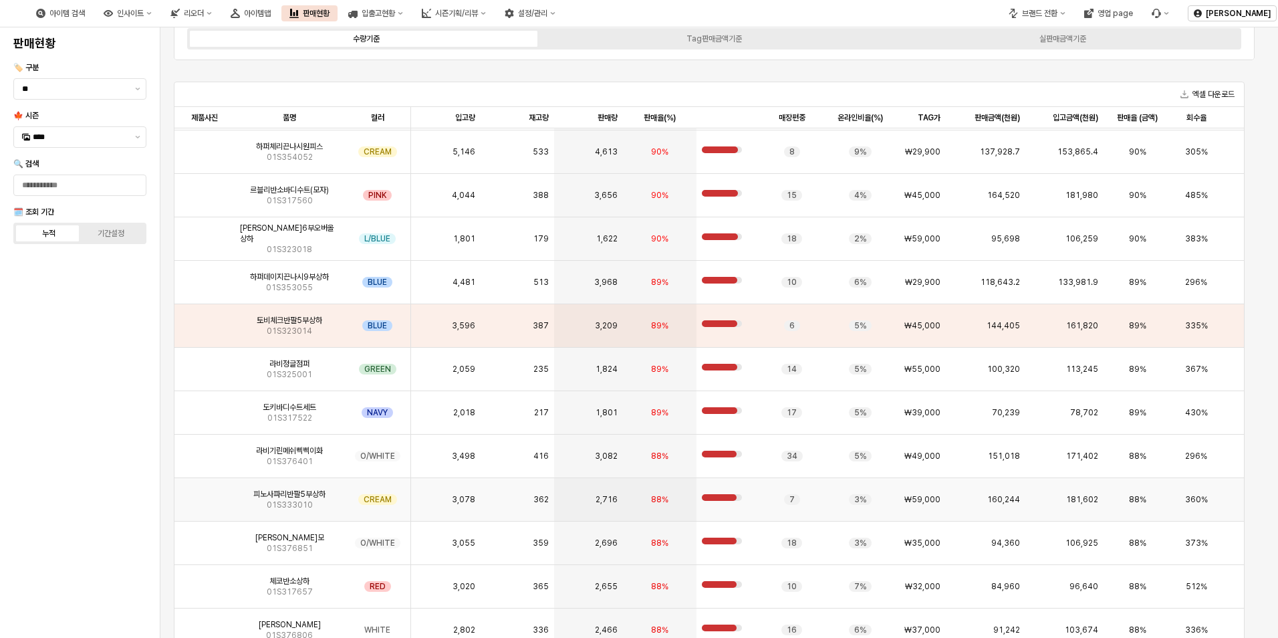
scroll to position [334, 0]
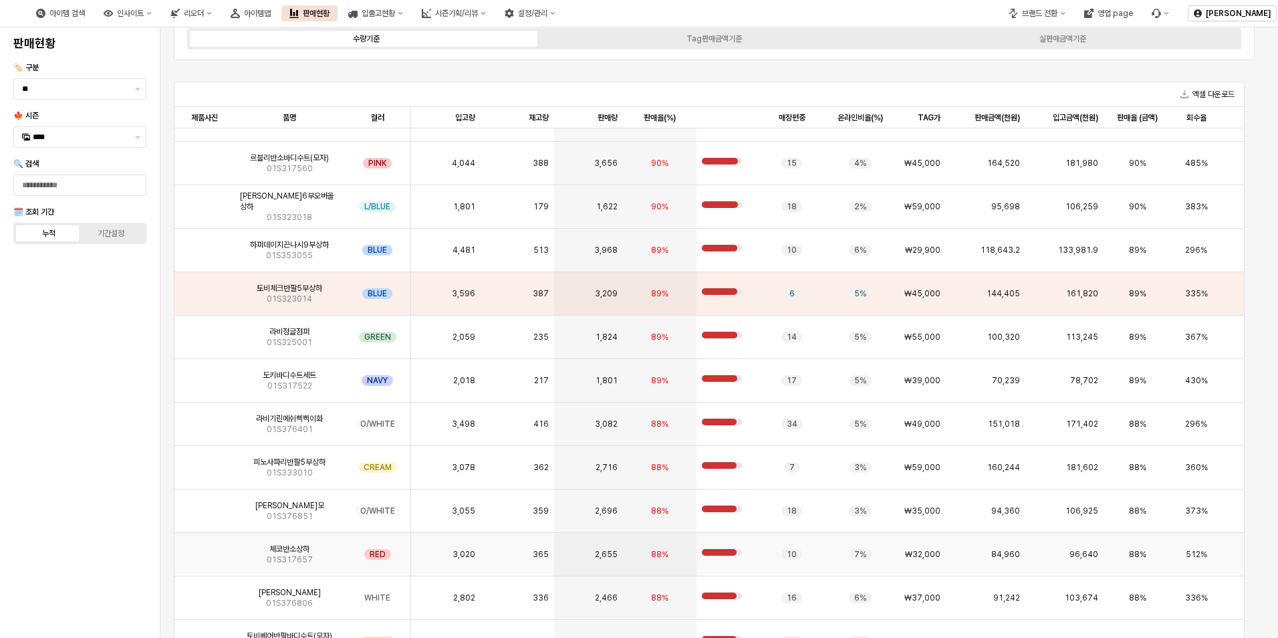
click at [205, 549] on img "App Frame" at bounding box center [205, 549] width 0 height 0
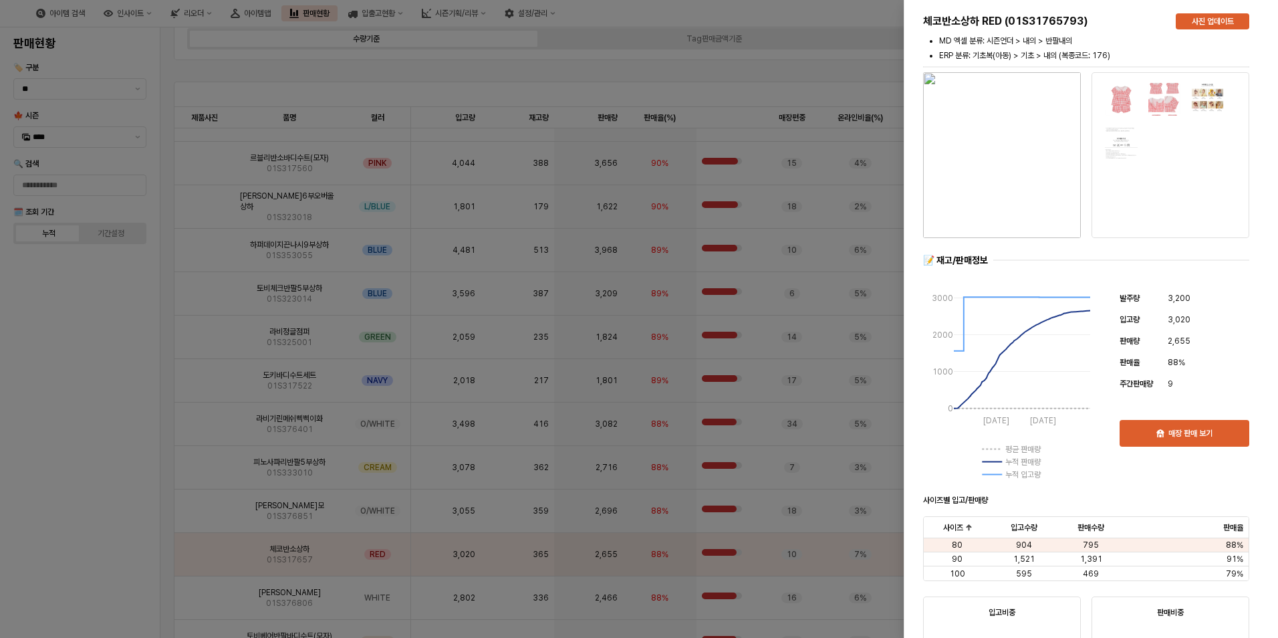
click at [573, 457] on div at bounding box center [639, 319] width 1278 height 638
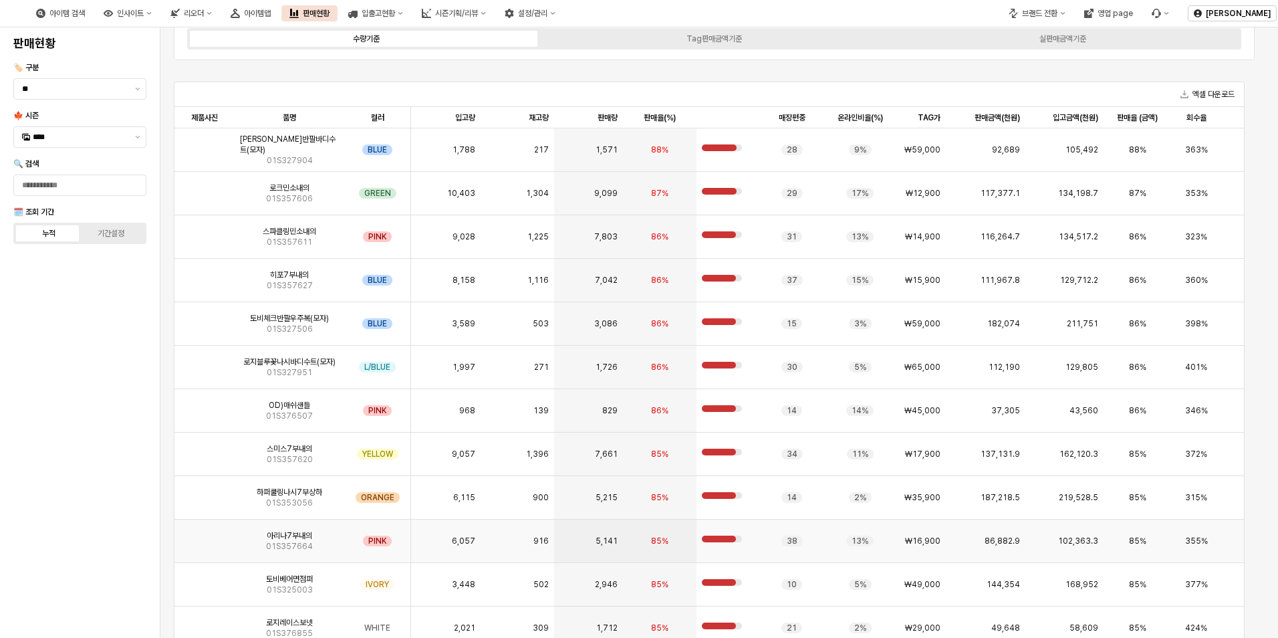
scroll to position [936, 0]
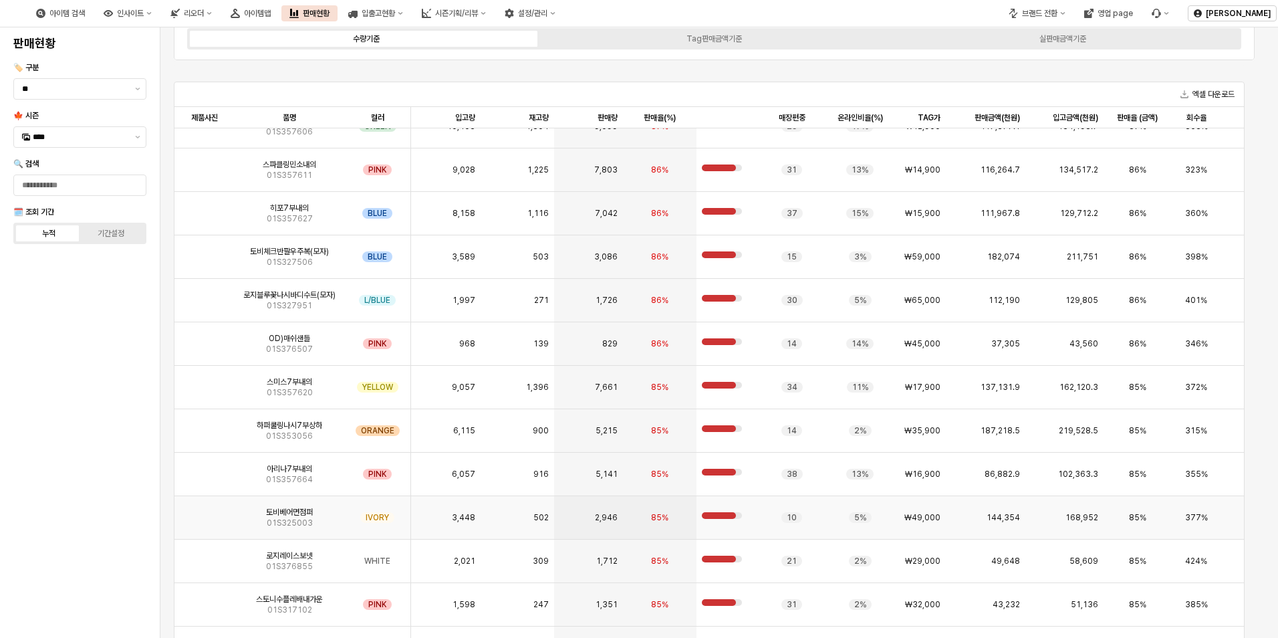
click at [205, 512] on img "App Frame" at bounding box center [205, 512] width 0 height 0
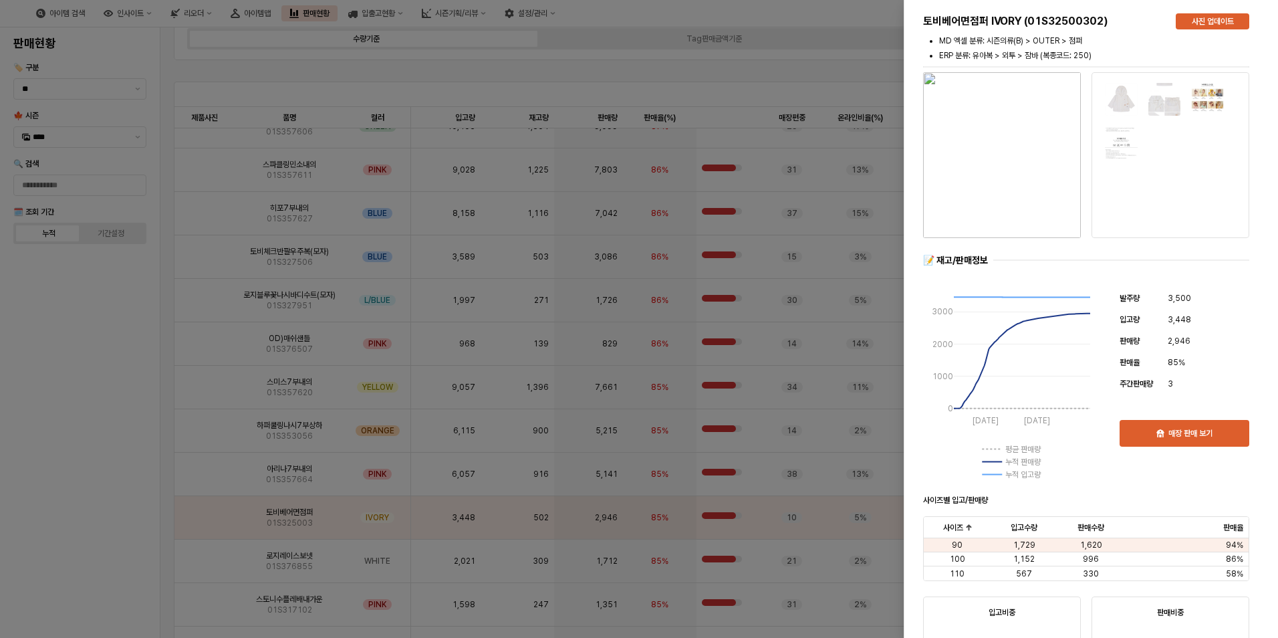
click at [672, 536] on div at bounding box center [639, 319] width 1278 height 638
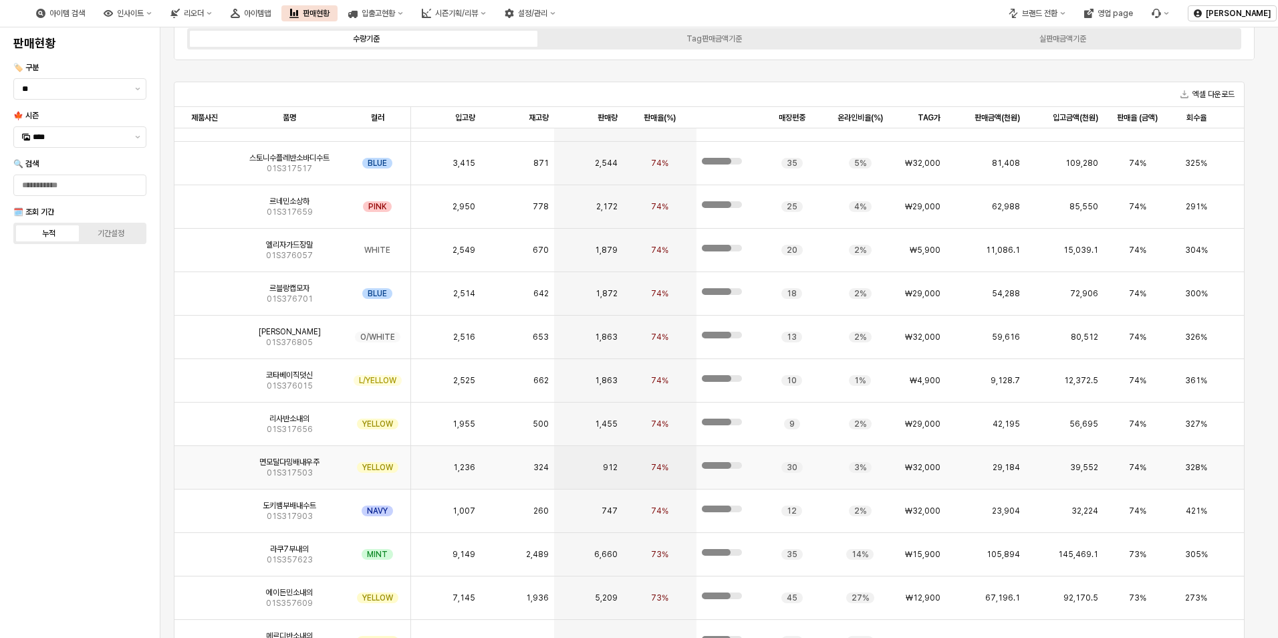
scroll to position [4011, 0]
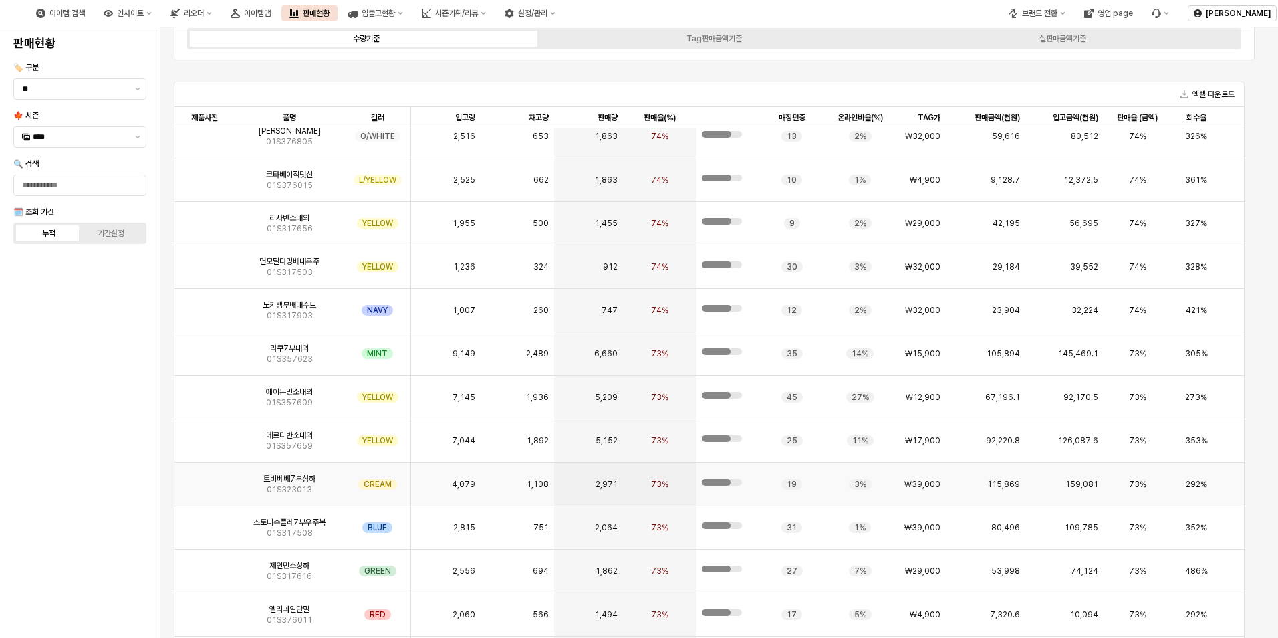
click at [278, 477] on span "토비베베7부상하" at bounding box center [289, 478] width 52 height 11
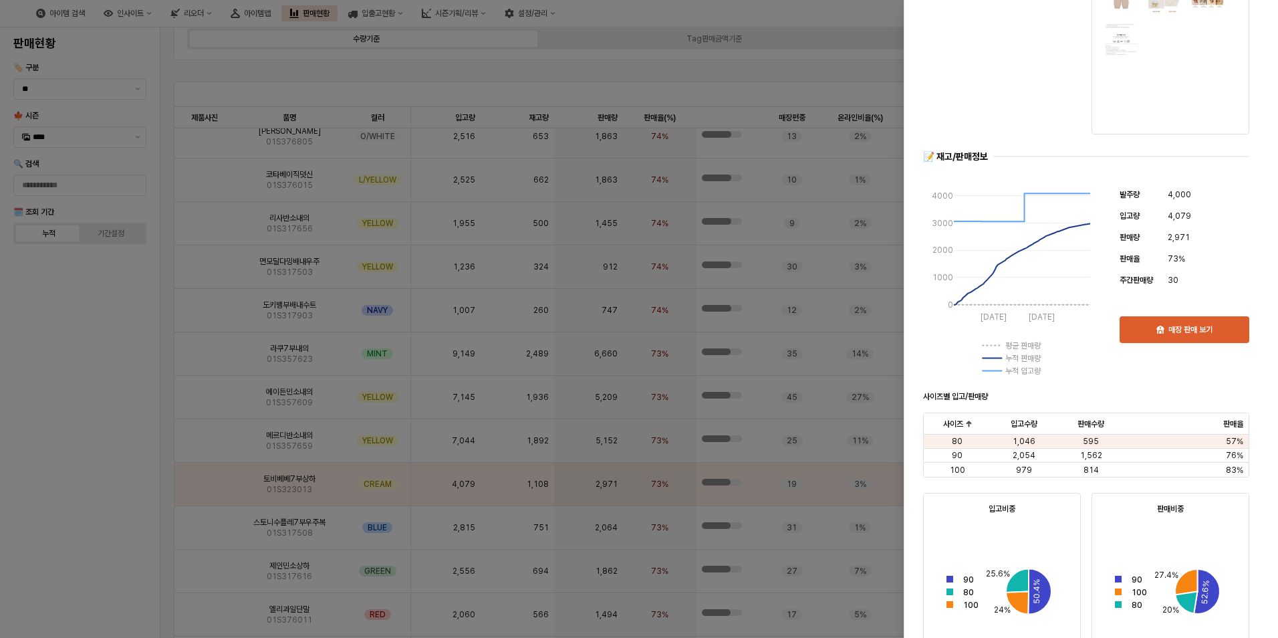
scroll to position [134, 0]
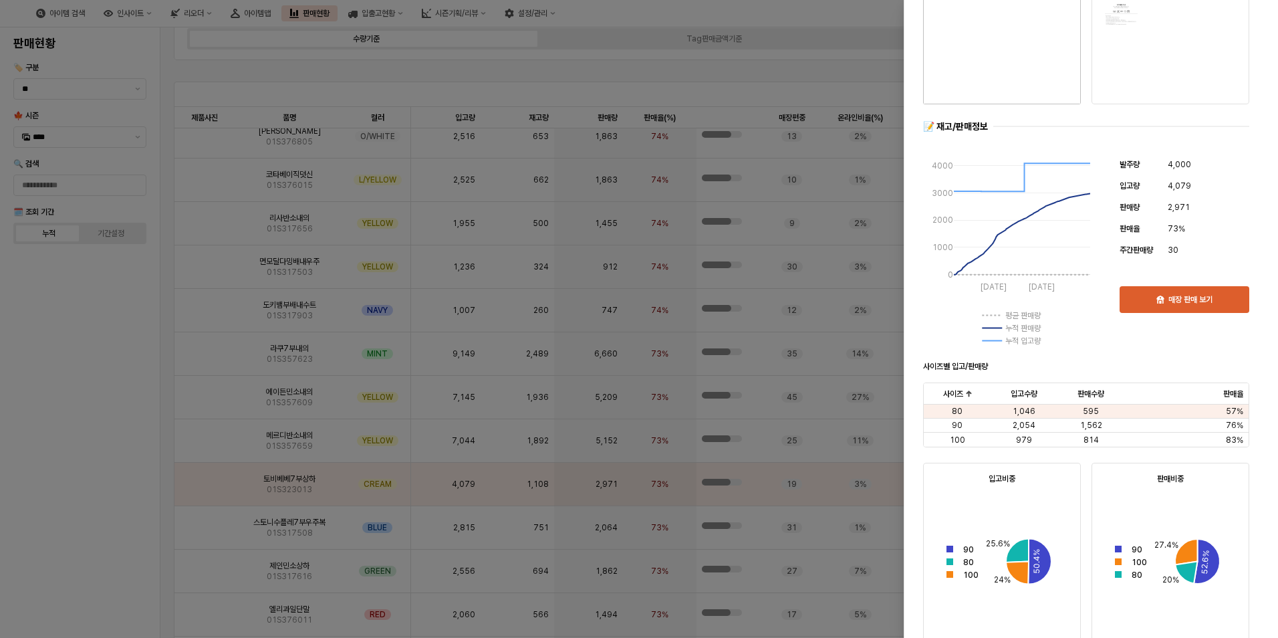
click at [863, 508] on div at bounding box center [639, 319] width 1278 height 638
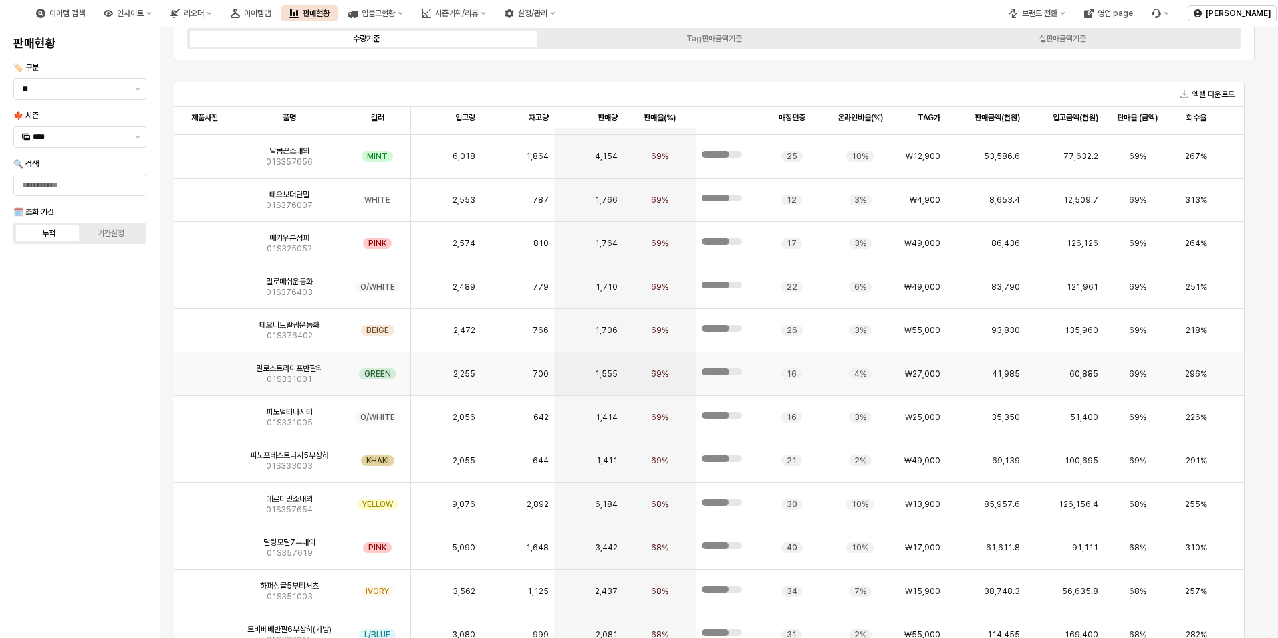
scroll to position [6016, 0]
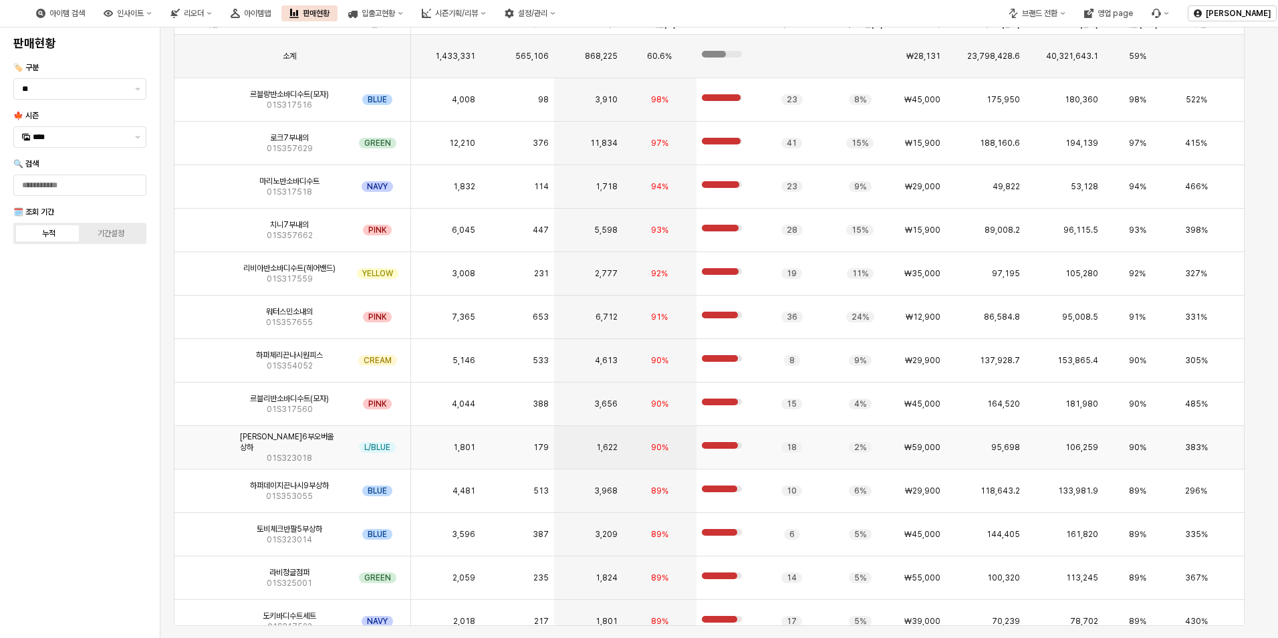
click at [205, 442] on img "App Frame" at bounding box center [205, 442] width 0 height 0
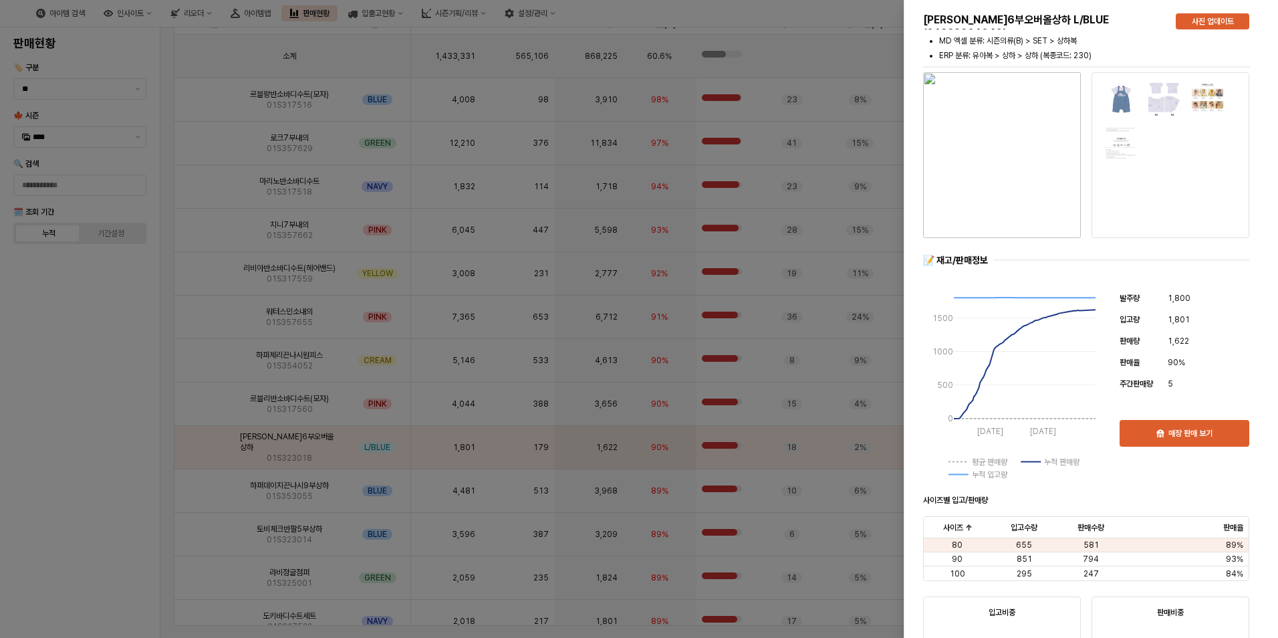
click at [135, 408] on div at bounding box center [639, 319] width 1278 height 638
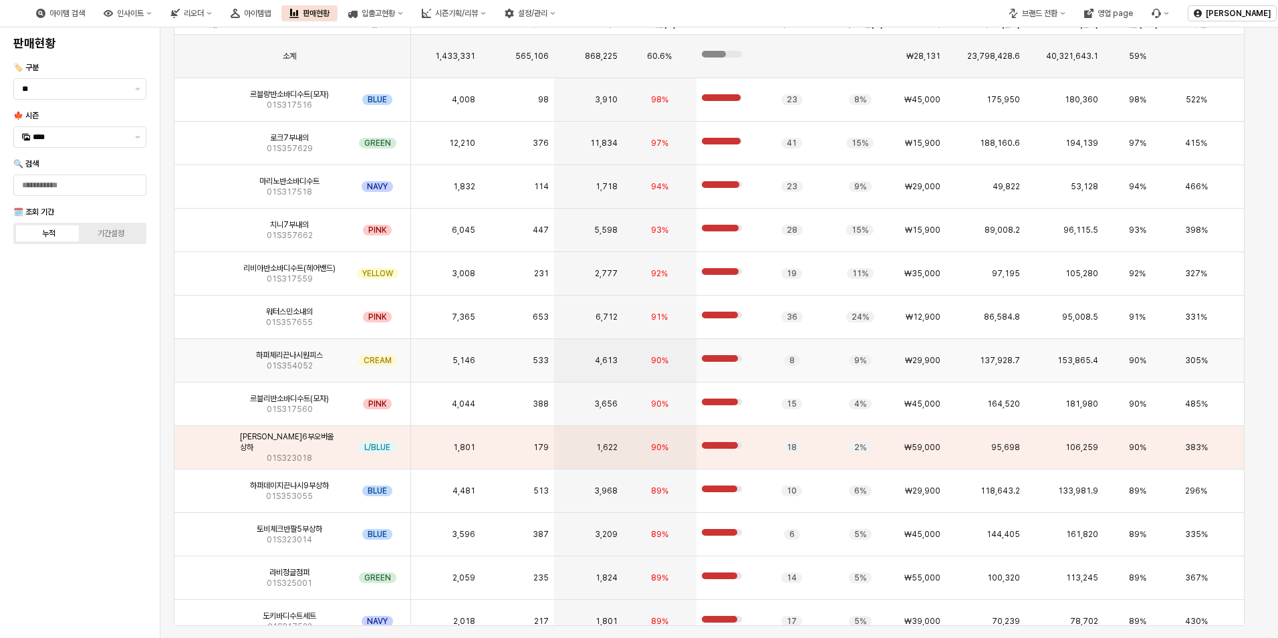
click at [205, 355] on img "App Frame" at bounding box center [205, 355] width 0 height 0
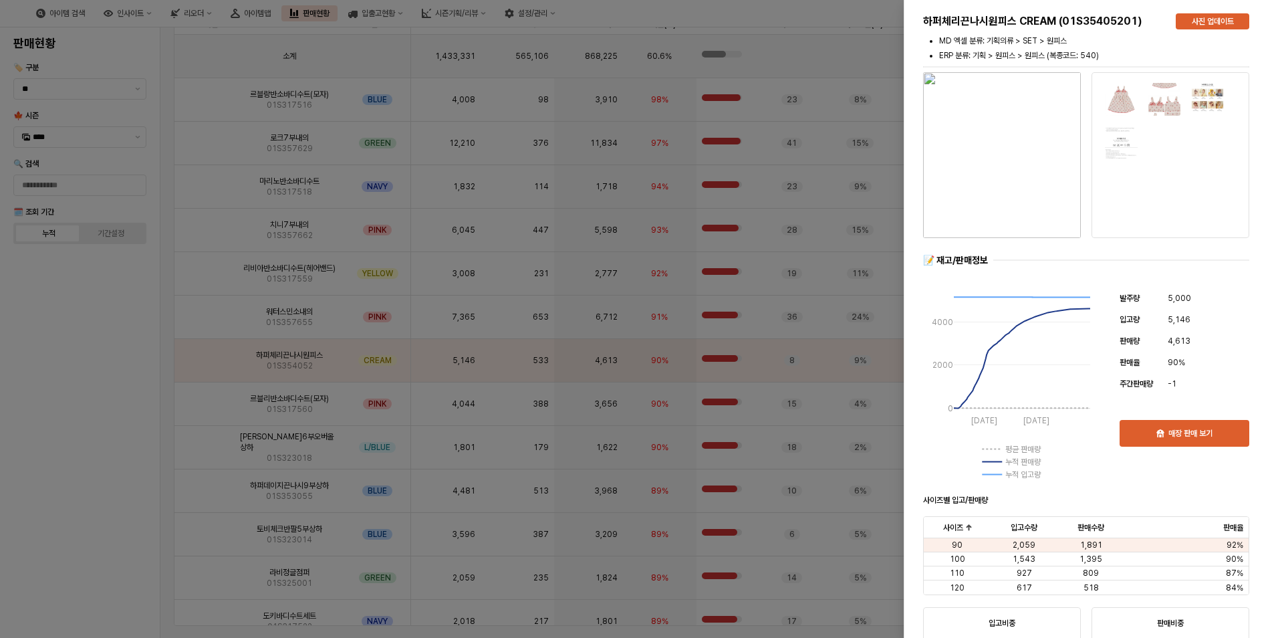
click at [1042, 217] on img "button" at bounding box center [1002, 155] width 158 height 166
click at [289, 410] on div at bounding box center [639, 319] width 1278 height 638
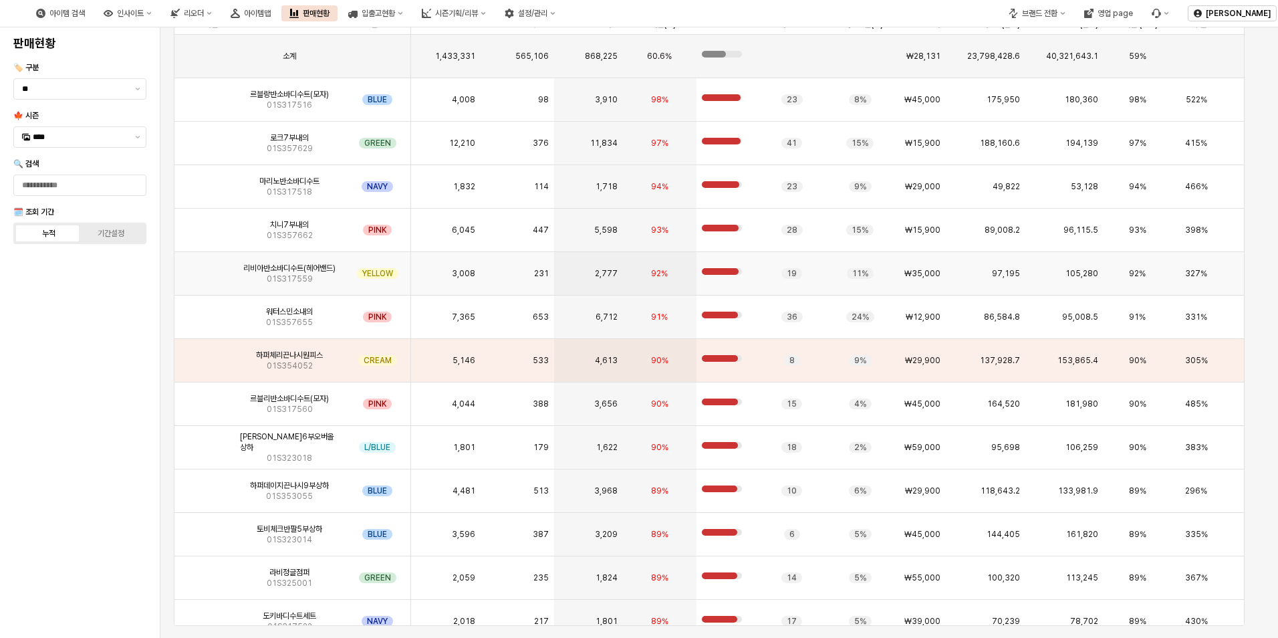
click at [205, 268] on img "App Frame" at bounding box center [205, 268] width 0 height 0
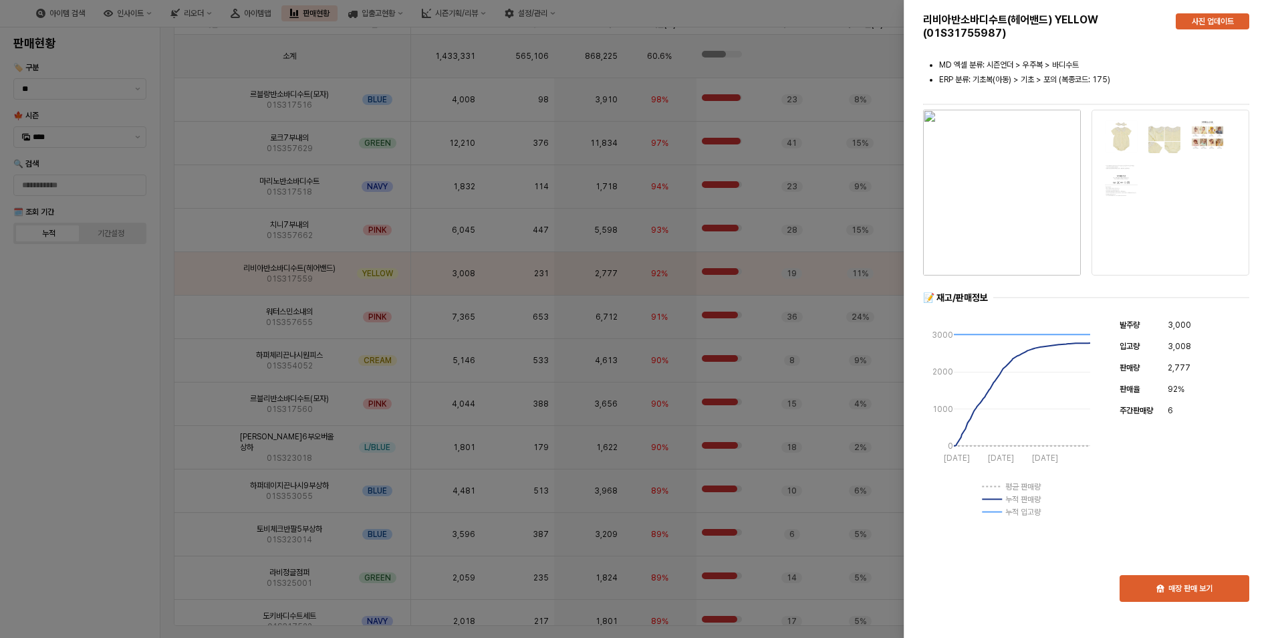
click at [556, 293] on div at bounding box center [639, 319] width 1278 height 638
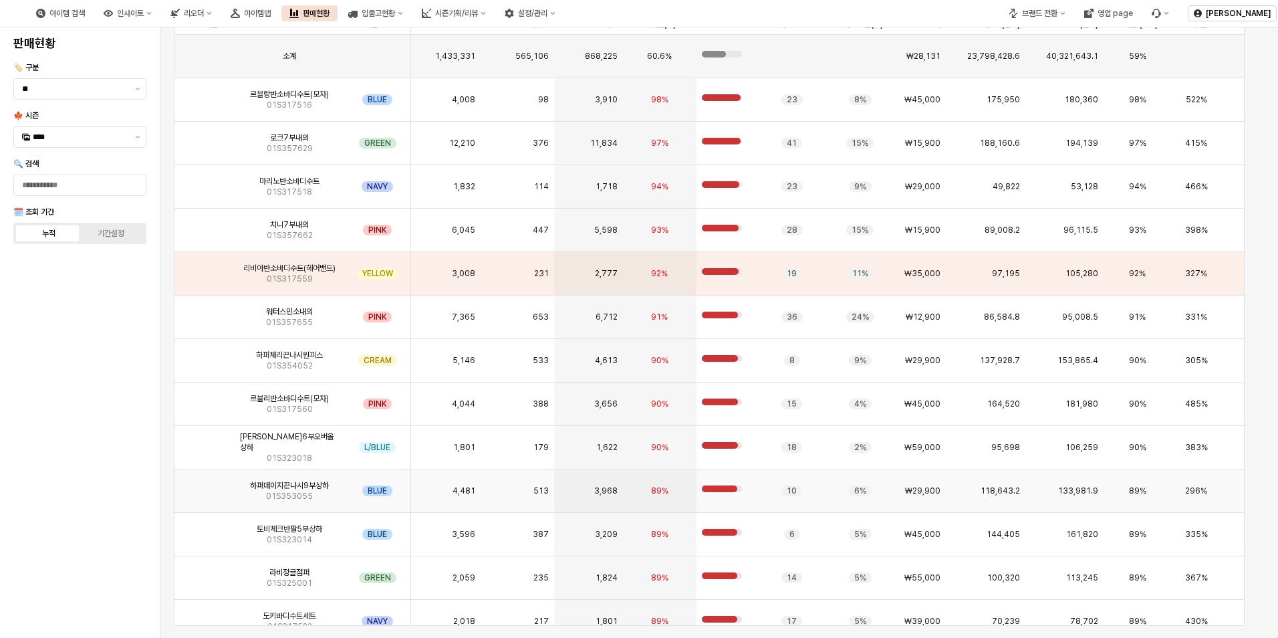
scroll to position [67, 0]
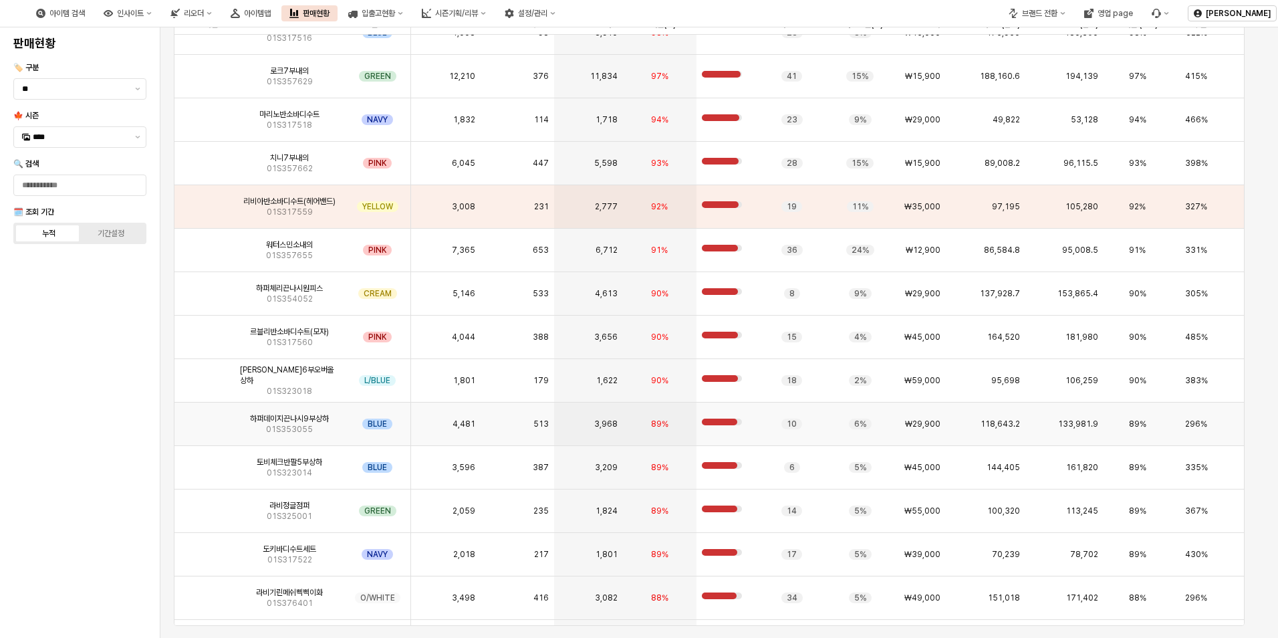
click at [205, 418] on img "App Frame" at bounding box center [205, 418] width 0 height 0
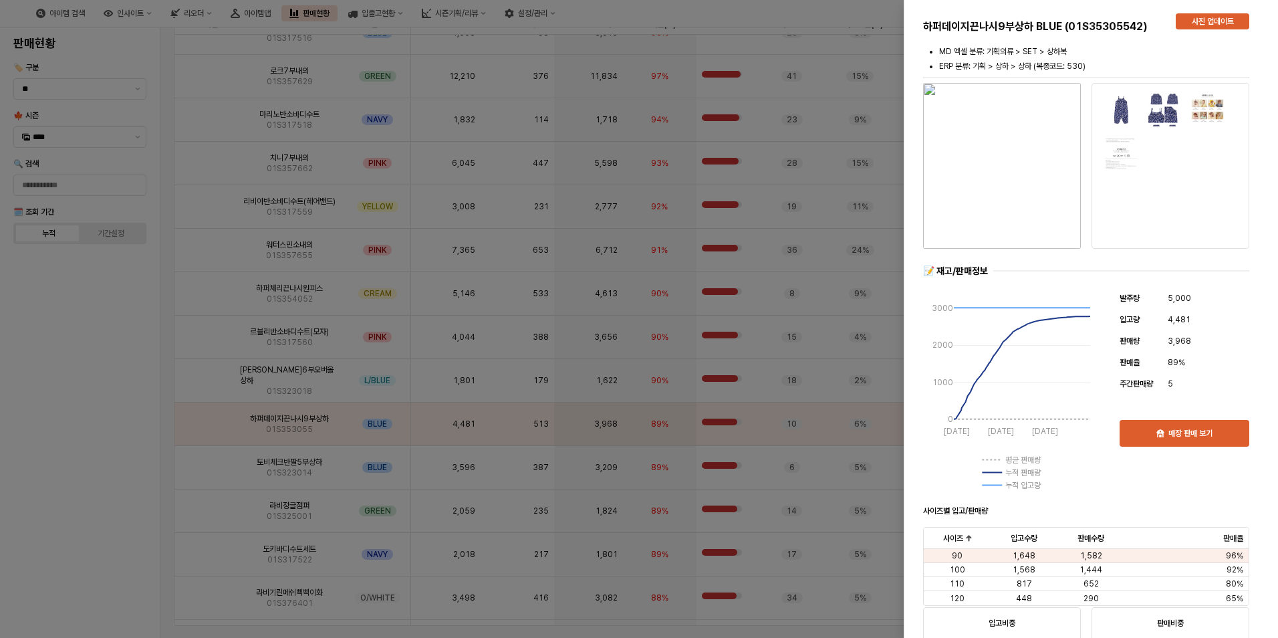
click at [202, 466] on div at bounding box center [639, 319] width 1278 height 638
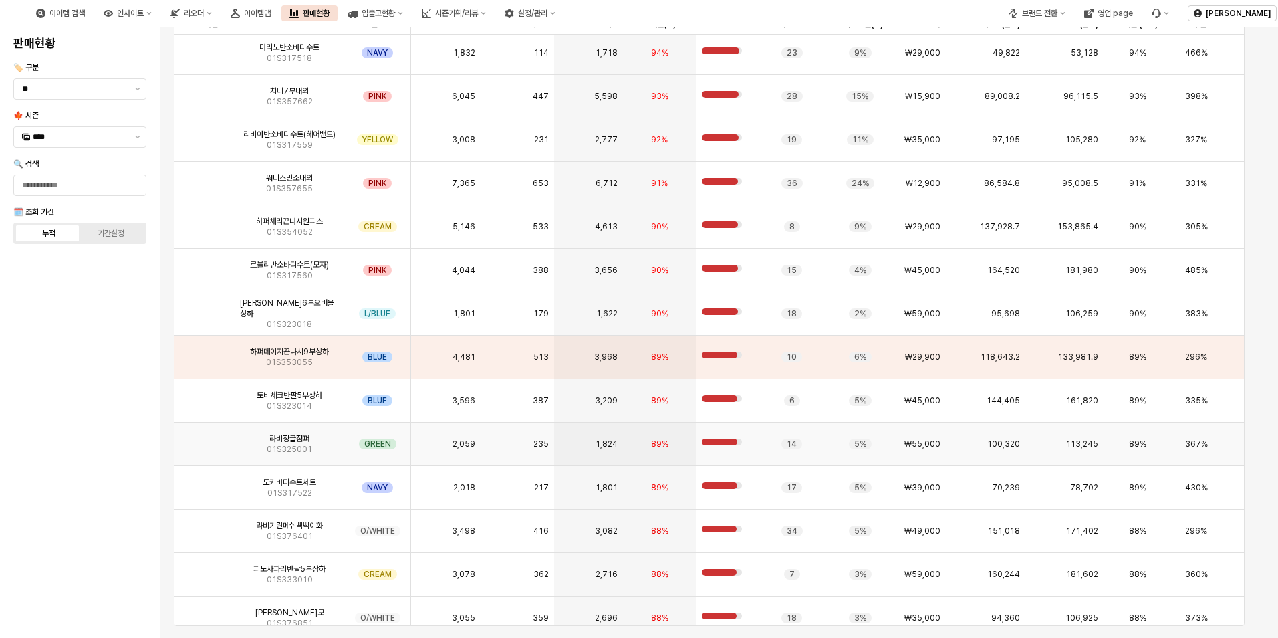
scroll to position [401, 0]
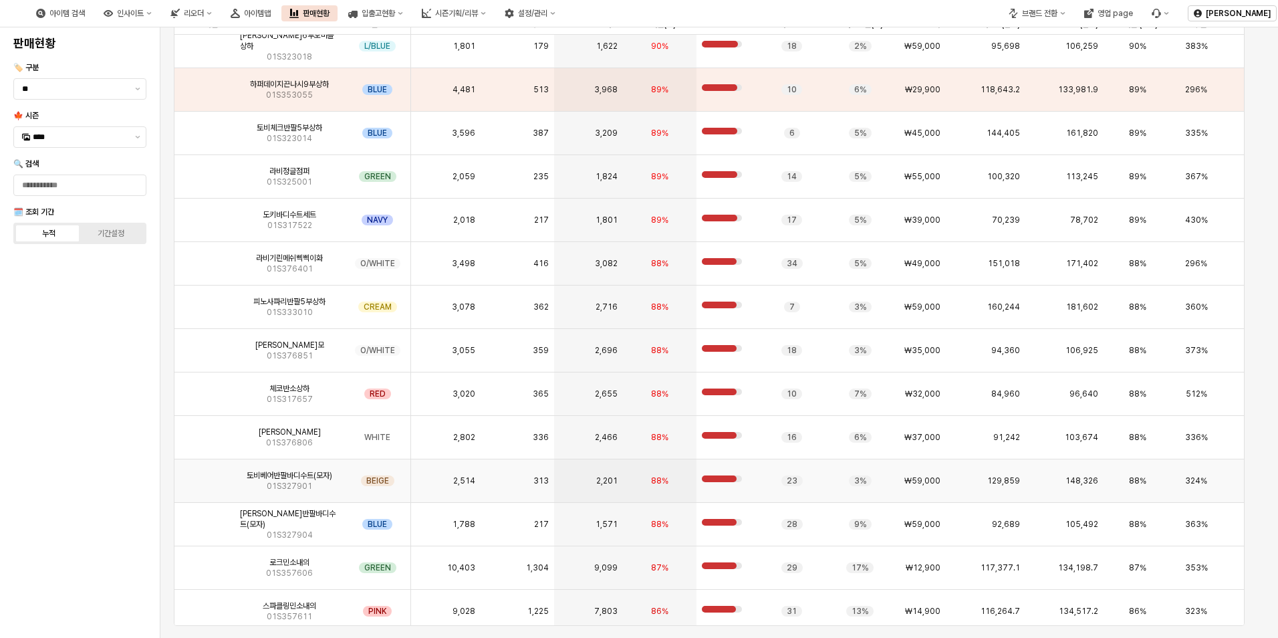
click at [205, 475] on img "App Frame" at bounding box center [205, 475] width 0 height 0
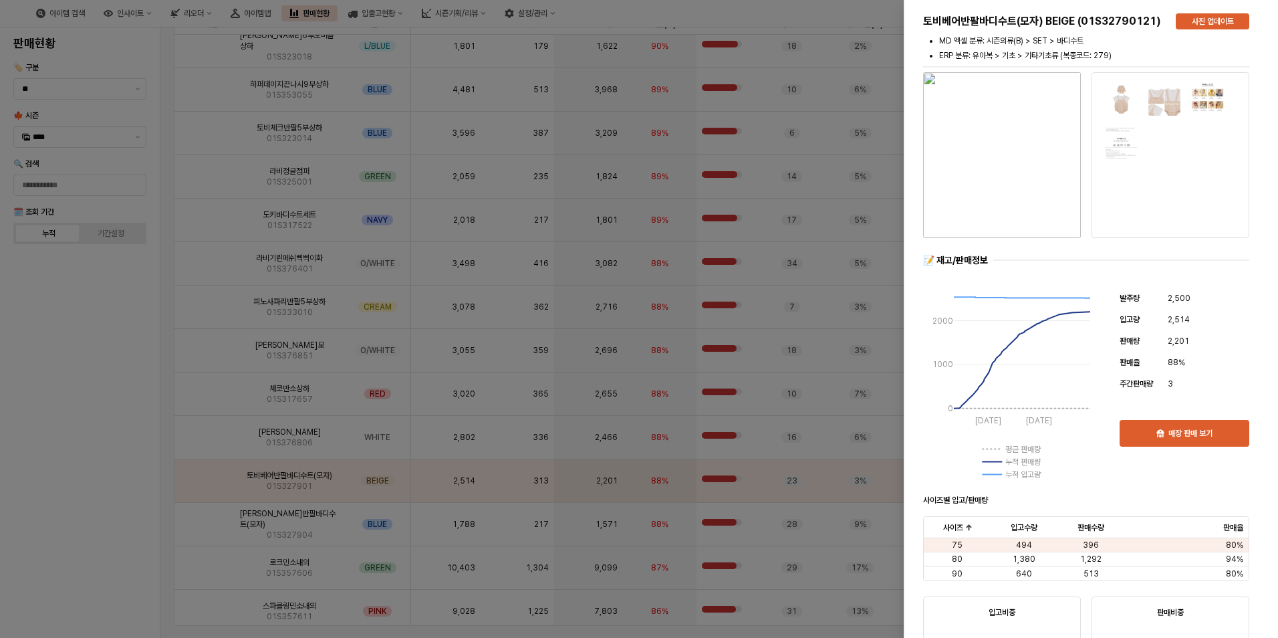
click at [389, 326] on div at bounding box center [639, 319] width 1278 height 638
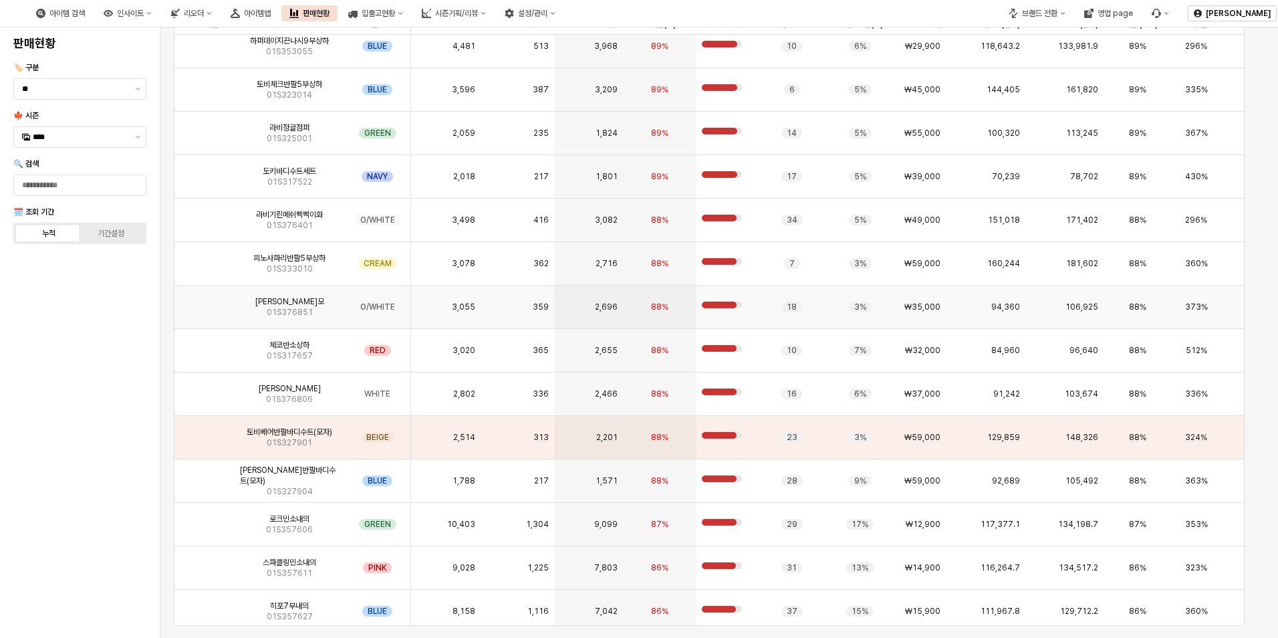
scroll to position [468, 0]
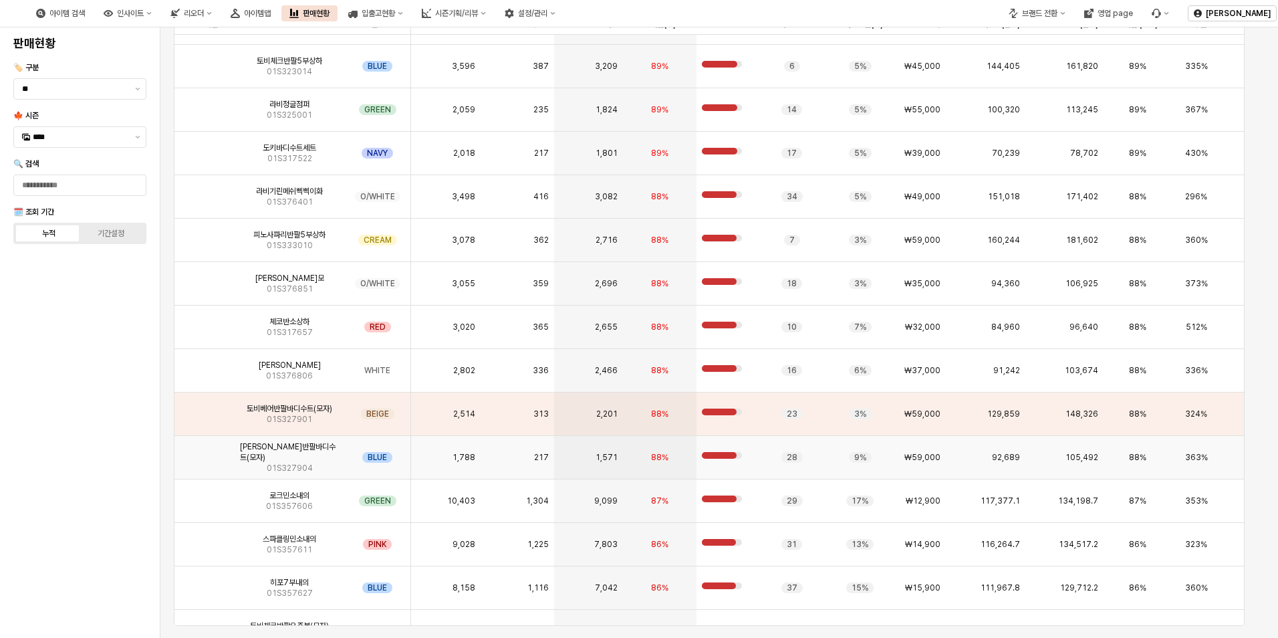
click at [205, 452] on img "App Frame" at bounding box center [205, 452] width 0 height 0
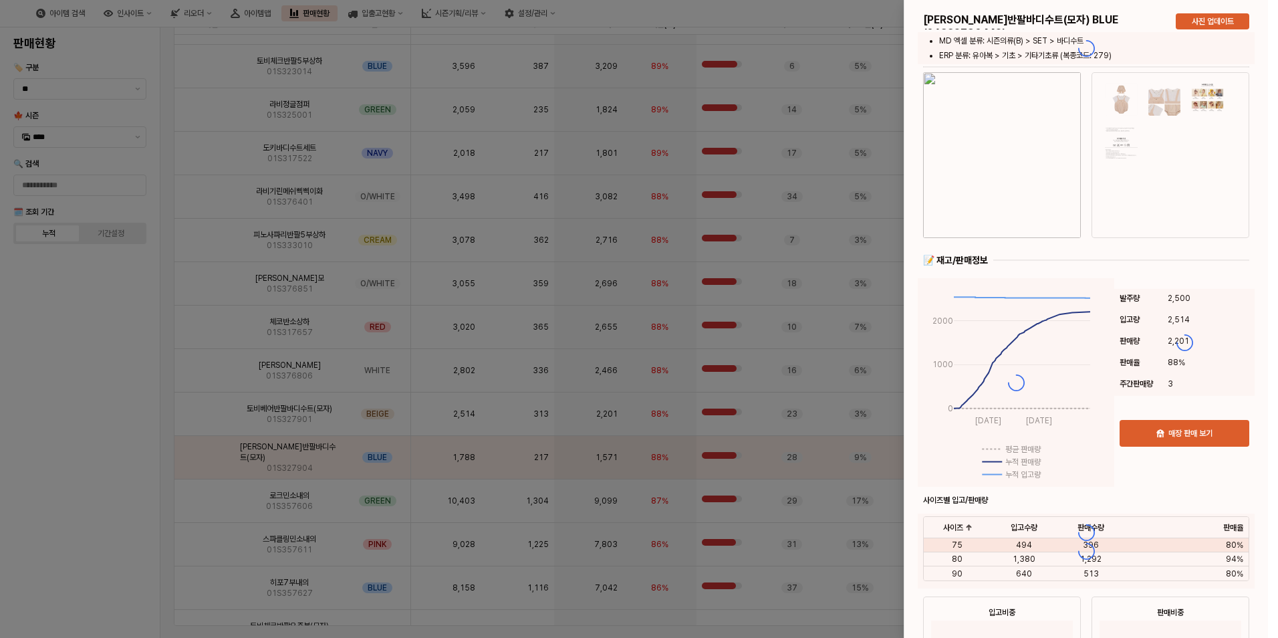
click at [490, 253] on div at bounding box center [639, 319] width 1278 height 638
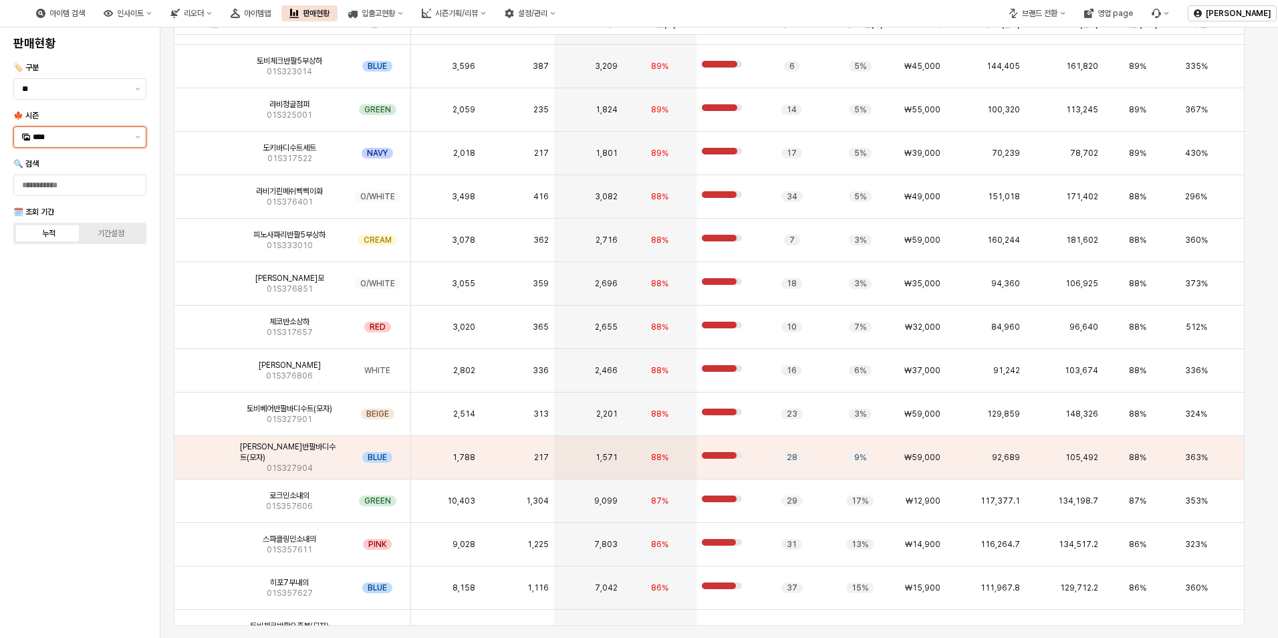
click at [78, 142] on input "****" at bounding box center [80, 136] width 94 height 13
click at [38, 324] on div "25SP" at bounding box center [81, 323] width 97 height 11
type input "****"
